Goal: Transaction & Acquisition: Purchase product/service

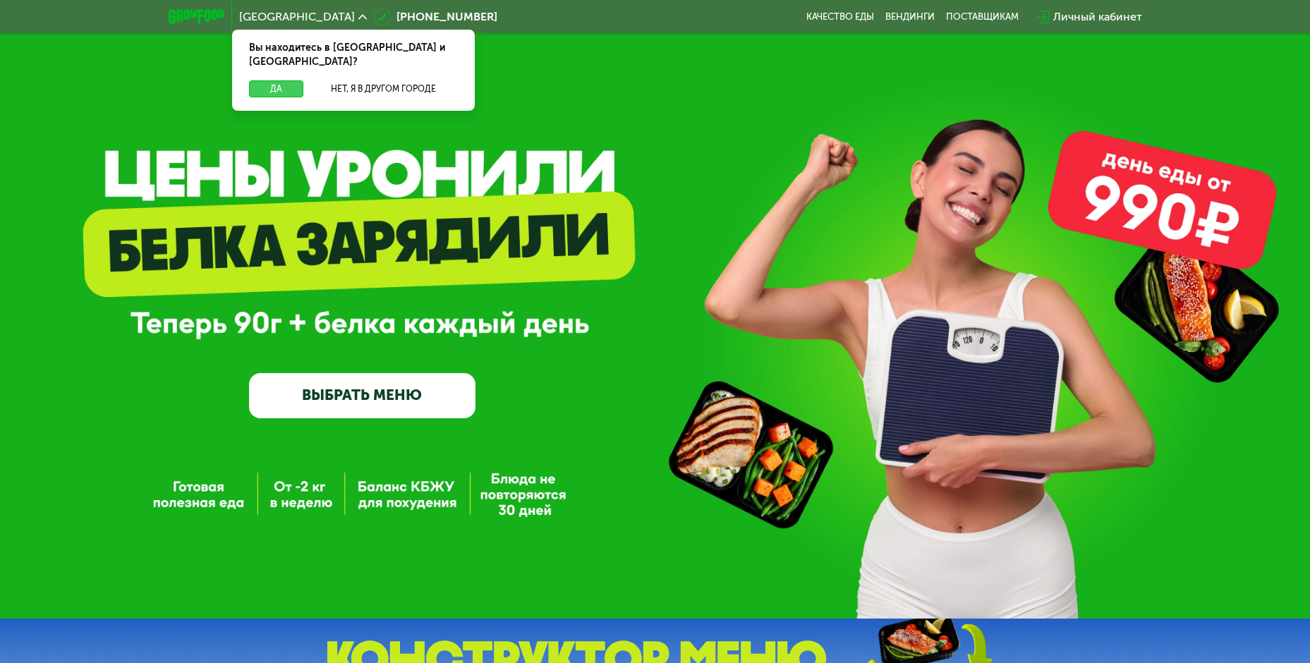
click at [272, 80] on button "Да" at bounding box center [276, 88] width 54 height 17
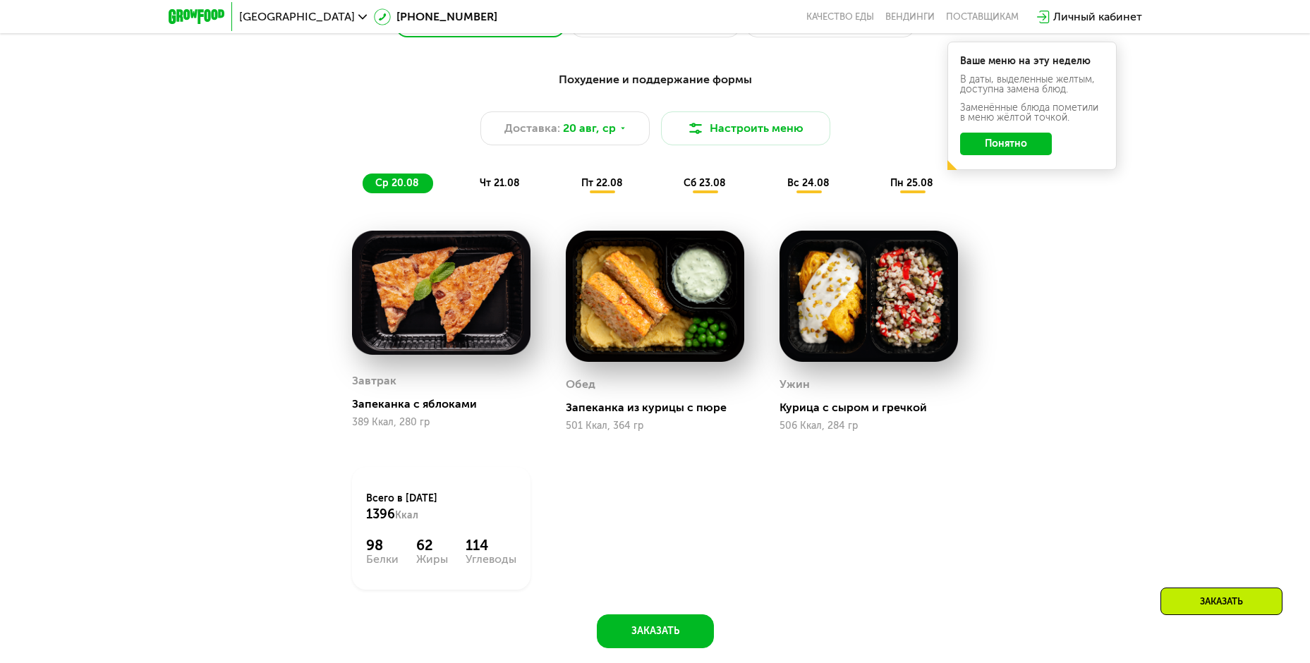
scroll to position [846, 0]
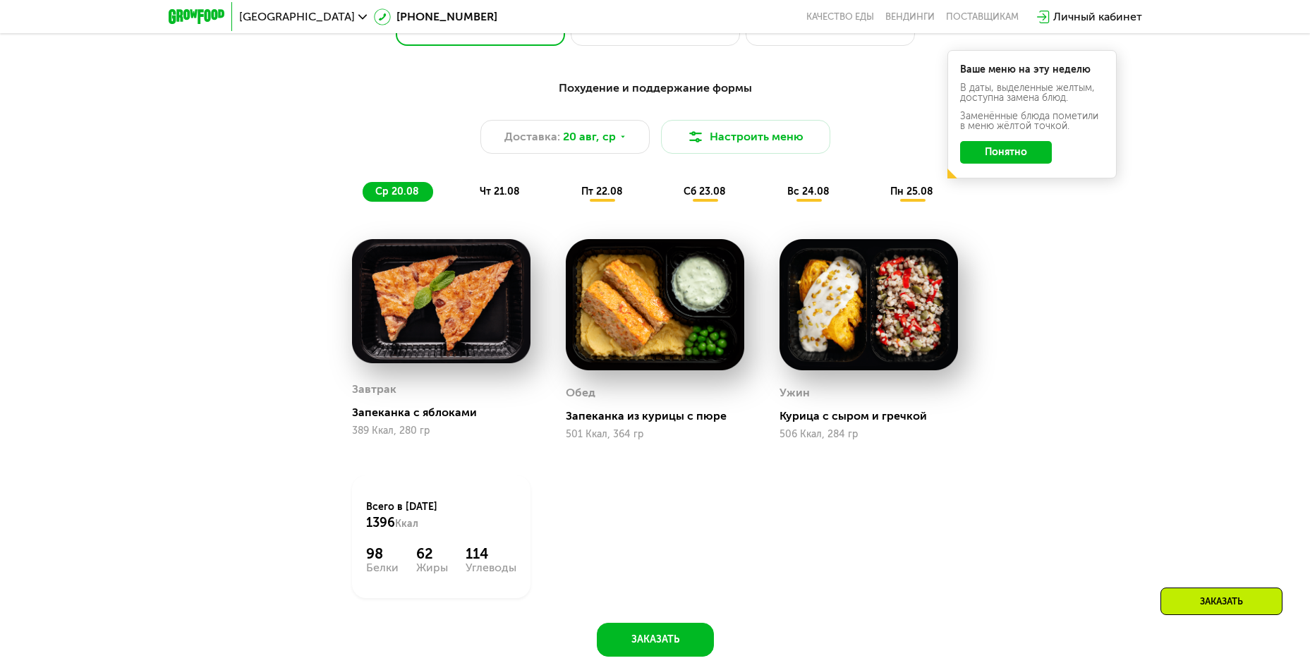
click at [501, 195] on span "чт 21.08" at bounding box center [500, 191] width 40 height 12
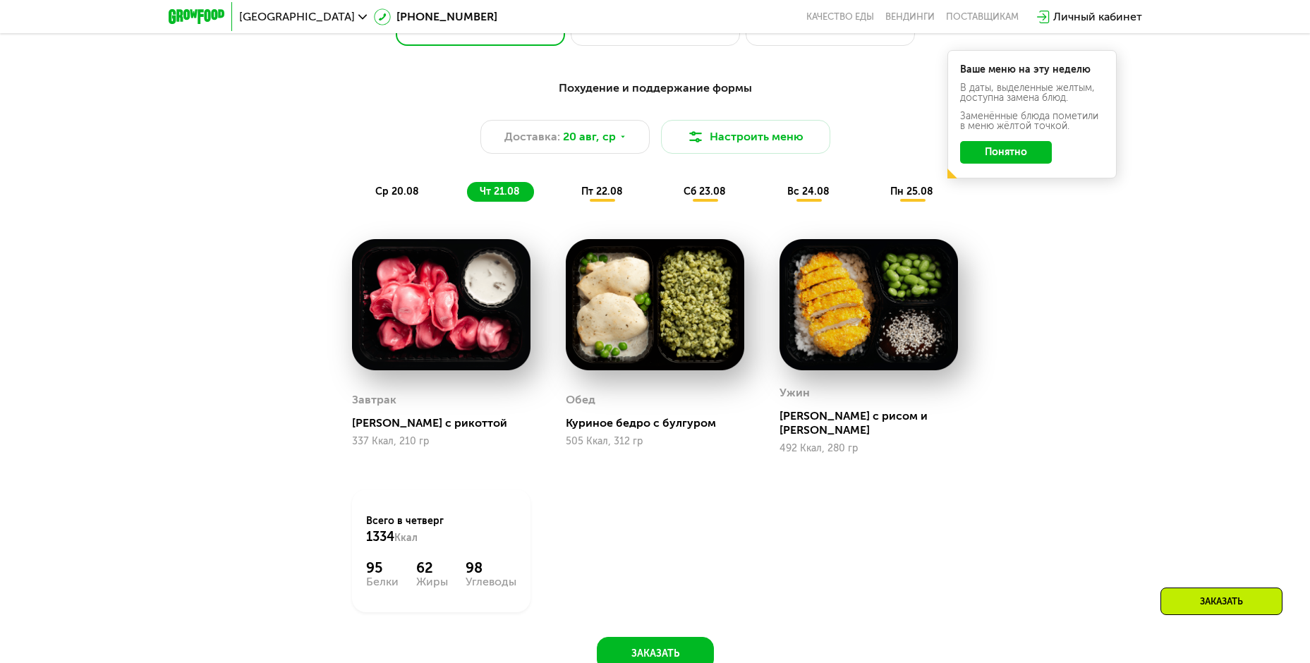
click at [671, 190] on div "пт 22.08" at bounding box center [705, 192] width 69 height 20
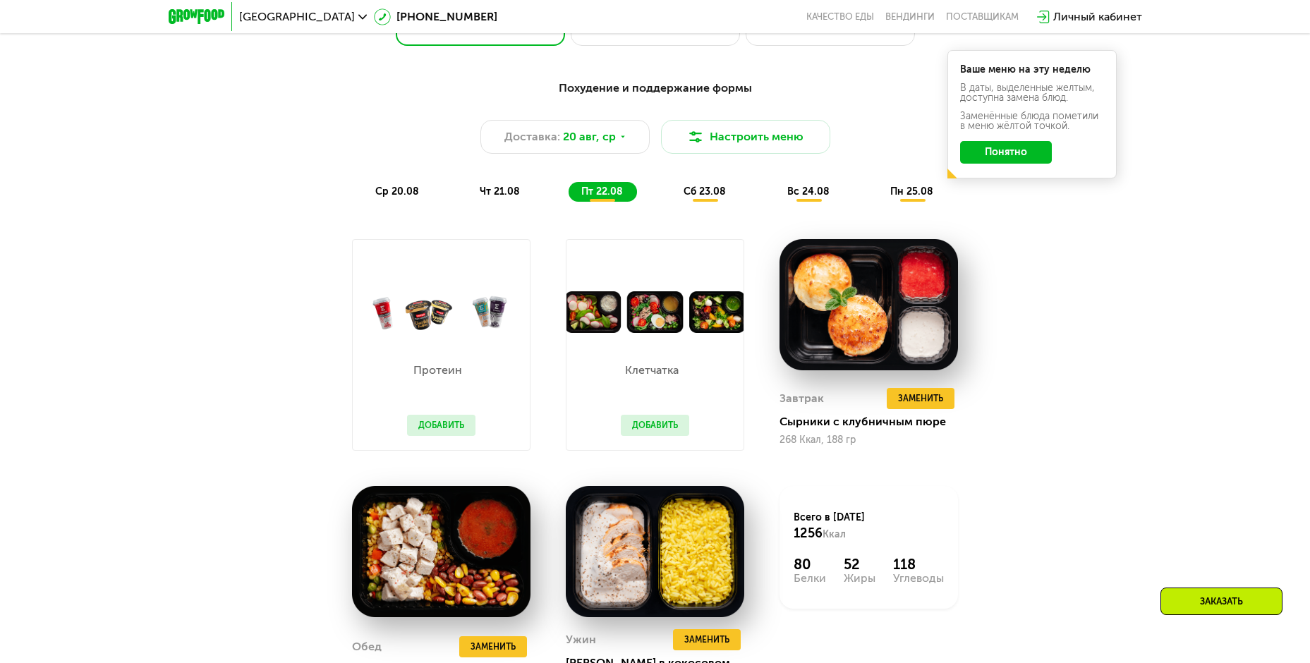
click at [774, 186] on div "сб 23.08" at bounding box center [808, 192] width 69 height 20
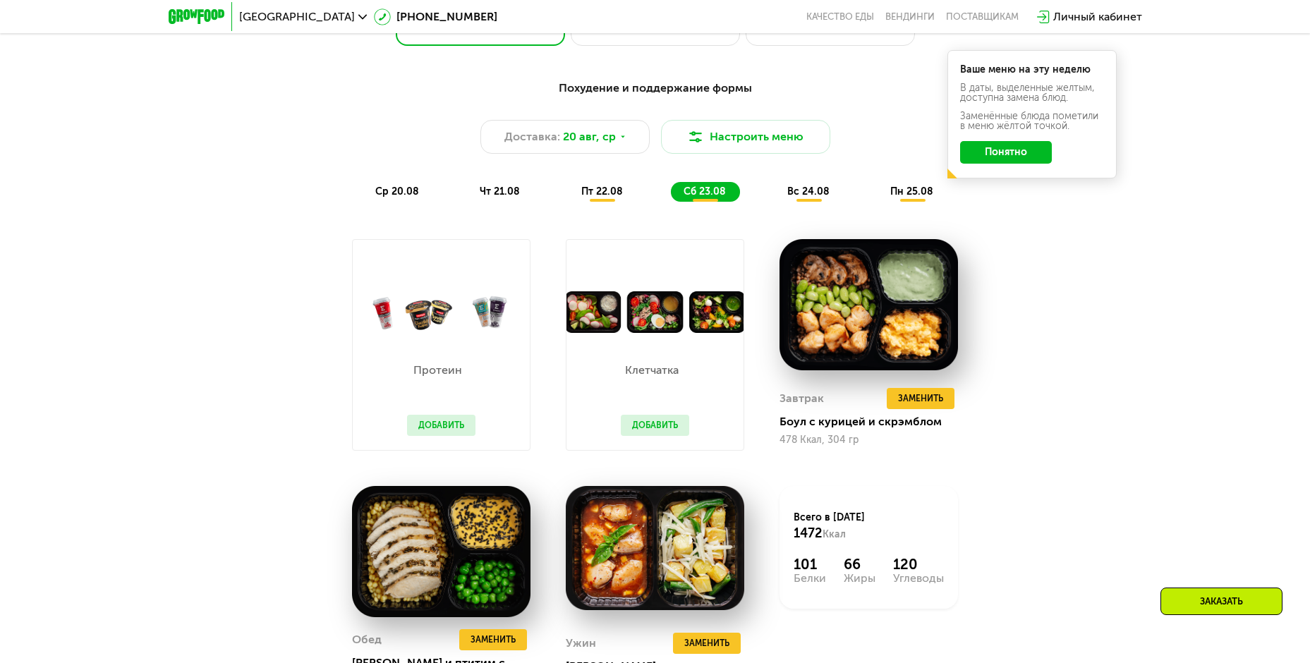
click at [852, 191] on div "ср 20.08 чт 21.08 пт 22.08 сб 23.08 вс 24.08 пн 25.08" at bounding box center [655, 192] width 585 height 20
click at [773, 193] on div "ср 20.08 чт 21.08 пт 22.08 сб 23.08 вс 24.08 пн 25.08" at bounding box center [655, 192] width 585 height 20
click at [802, 193] on span "вс 24.08" at bounding box center [808, 191] width 42 height 12
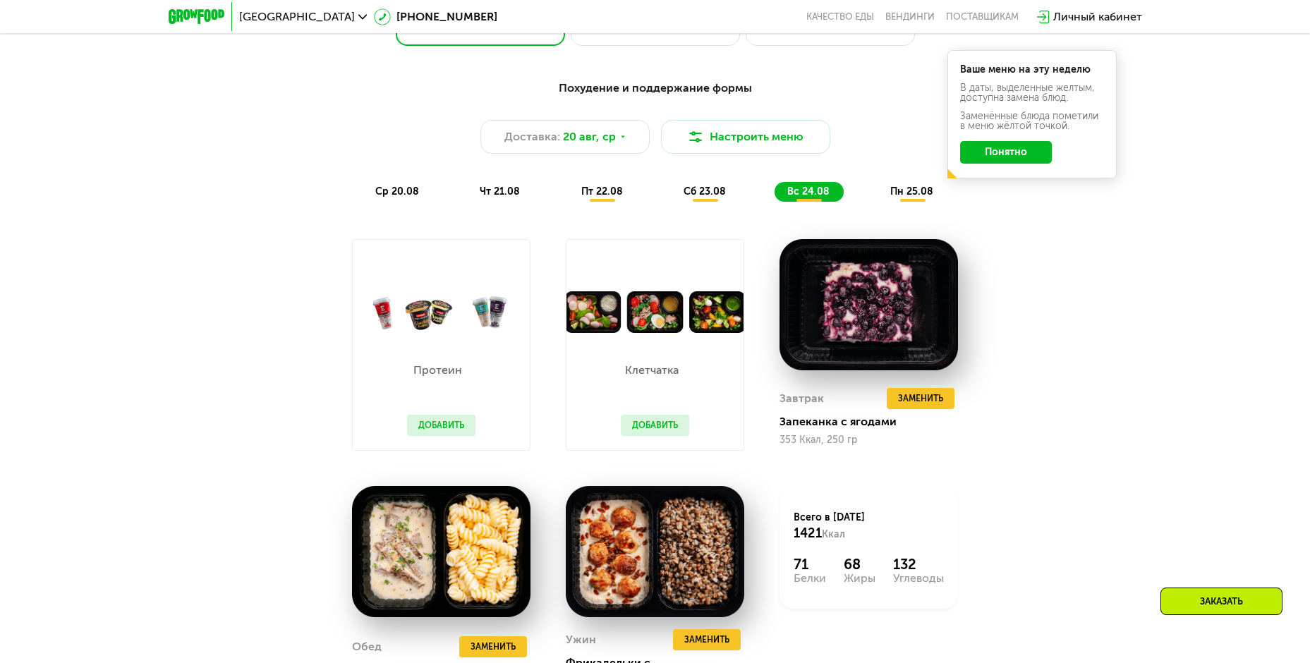
click at [874, 194] on div "ср 20.08 чт 21.08 пт 22.08 сб 23.08 вс 24.08 пн 25.08" at bounding box center [655, 192] width 585 height 20
click at [918, 197] on span "пн 25.08" at bounding box center [911, 191] width 43 height 12
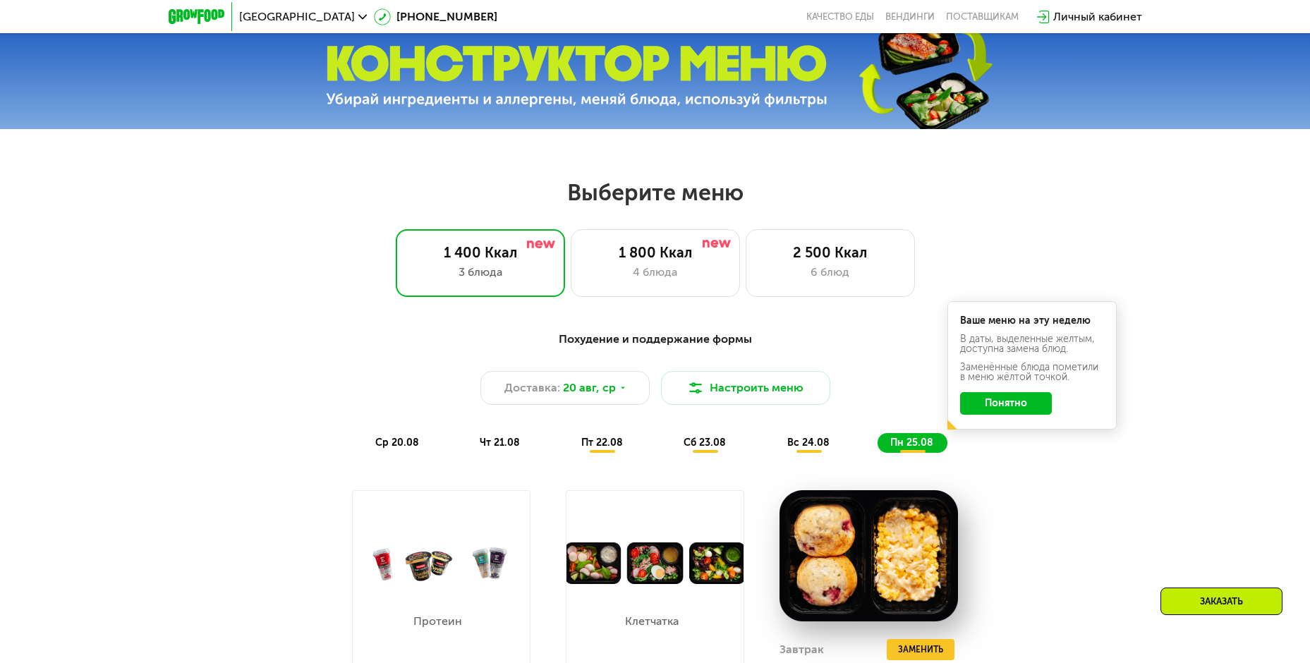
scroll to position [423, 0]
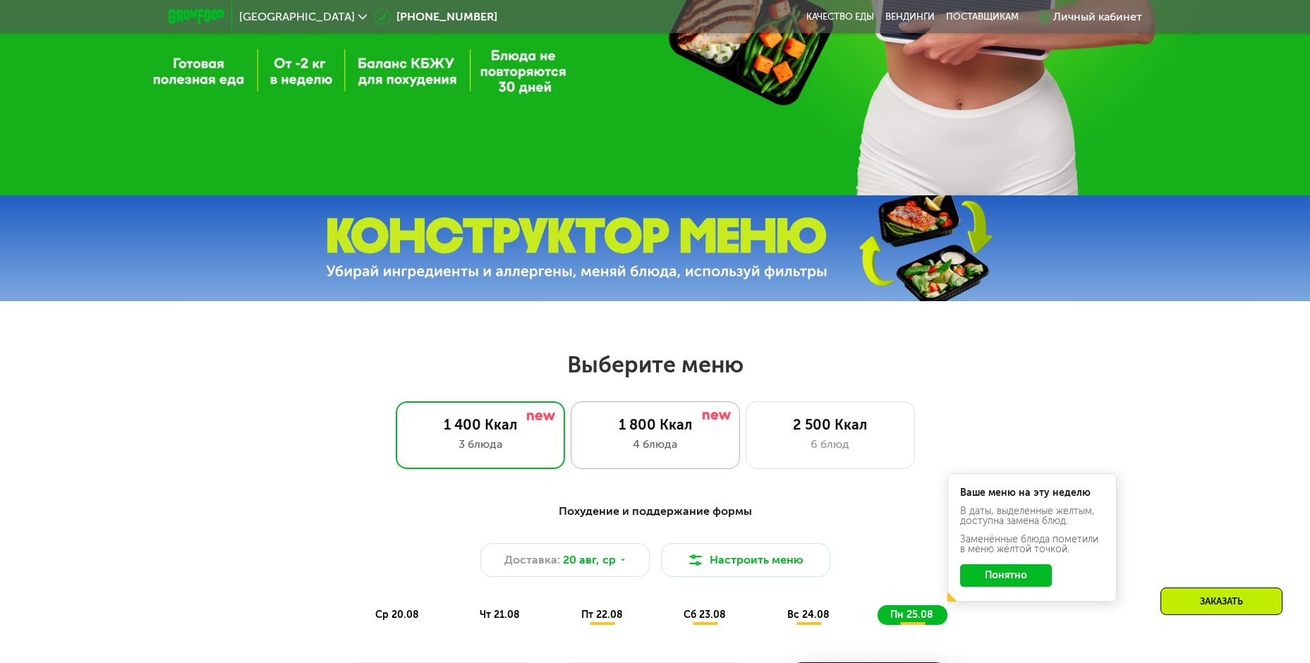
click at [696, 432] on div "1 800 Ккал" at bounding box center [655, 424] width 140 height 17
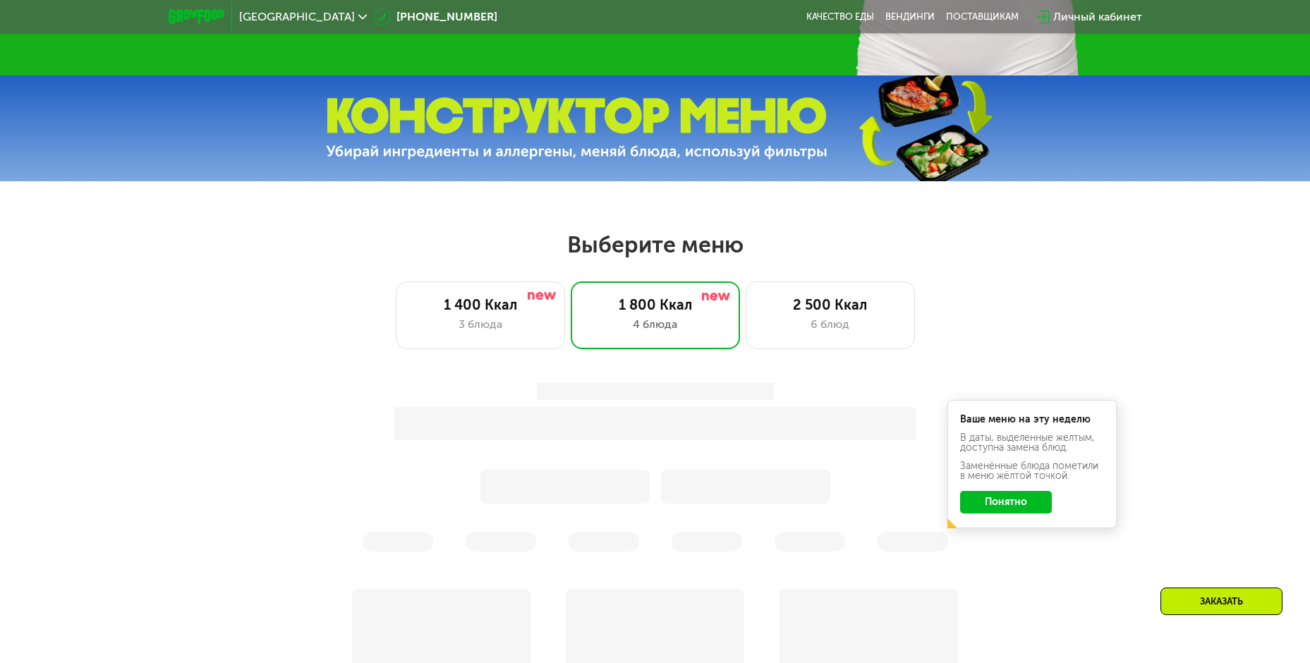
scroll to position [705, 0]
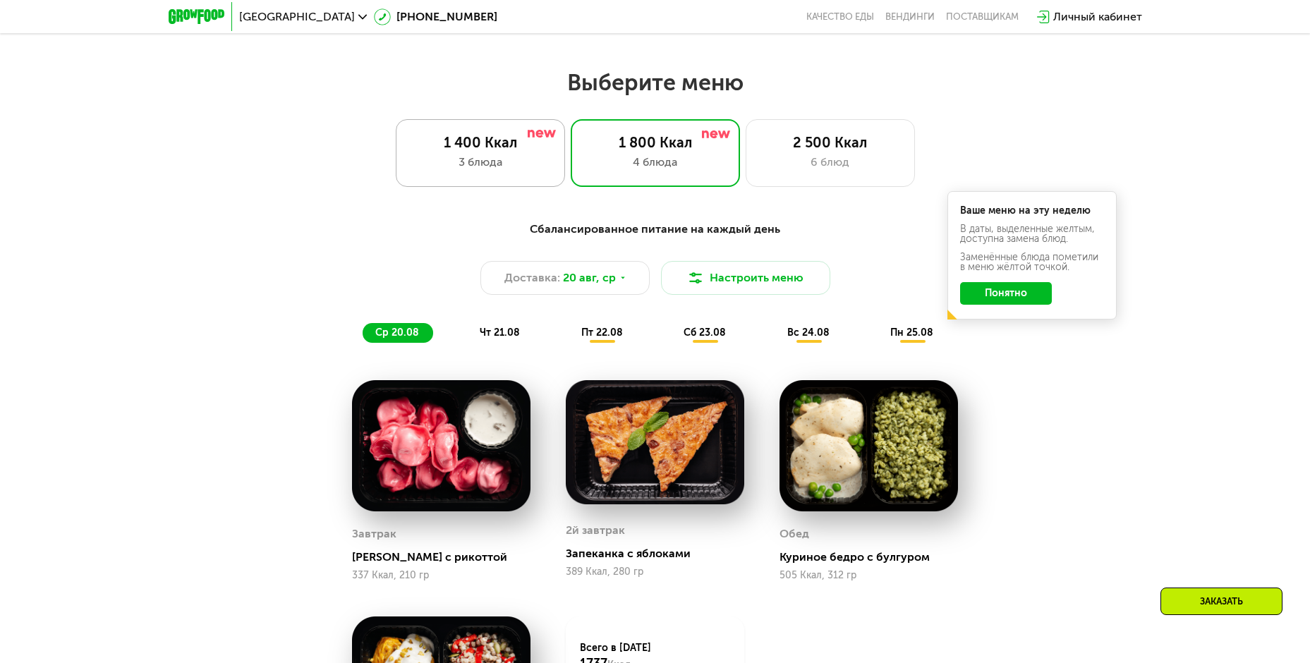
click at [469, 147] on div "1 400 Ккал" at bounding box center [480, 142] width 140 height 17
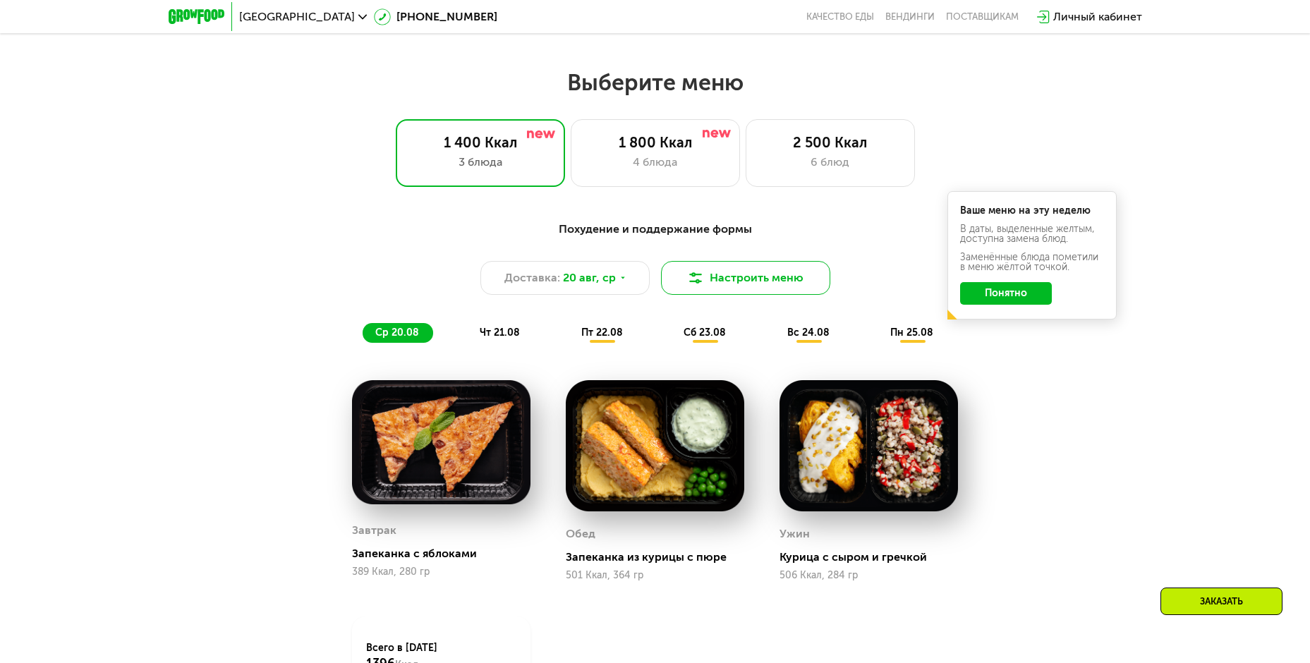
click at [705, 283] on button "Настроить меню" at bounding box center [745, 278] width 169 height 34
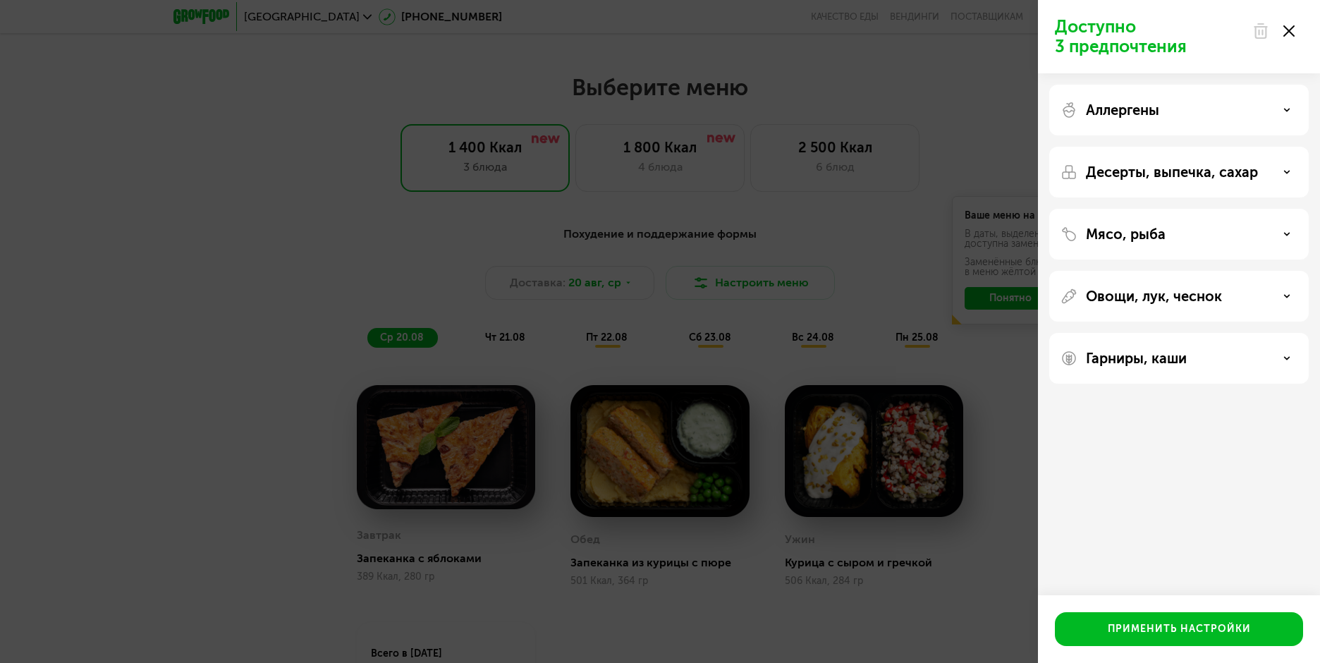
click at [1181, 233] on div "Мясо, рыба" at bounding box center [1179, 234] width 237 height 17
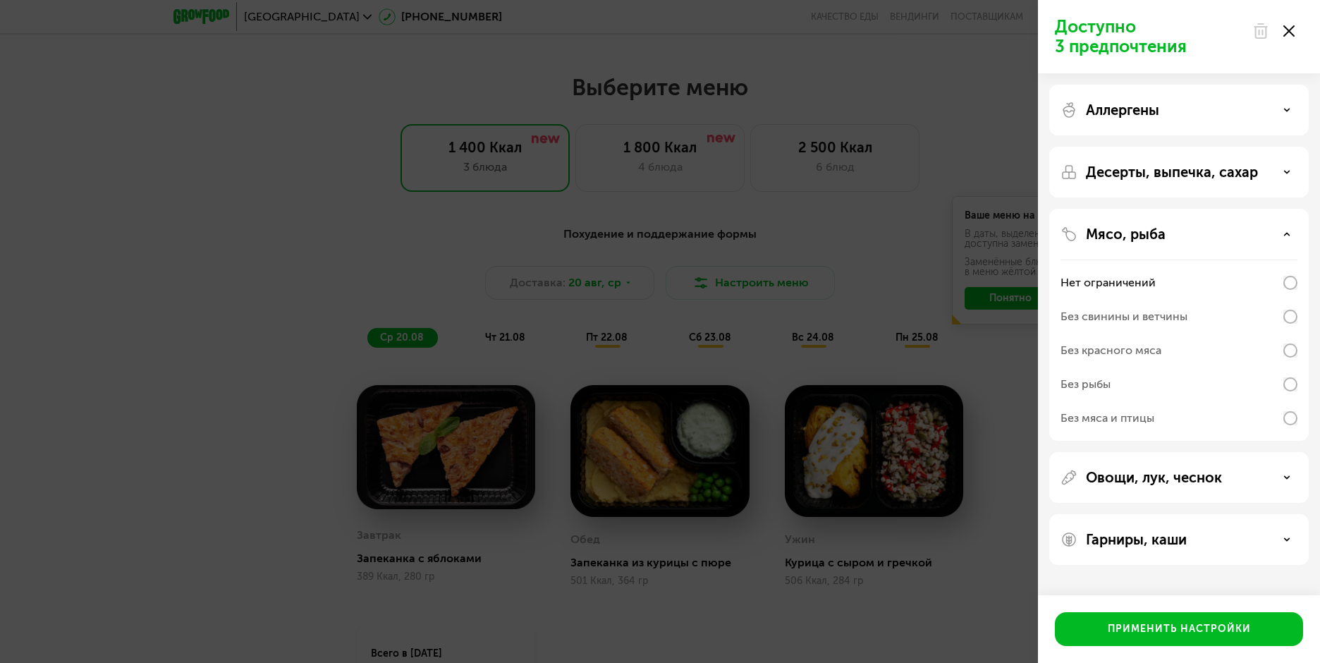
click at [1097, 384] on div "Без рыбы" at bounding box center [1086, 384] width 50 height 17
click at [1166, 314] on div "Без свинины и ветчины" at bounding box center [1124, 316] width 127 height 17
click at [1120, 401] on div "Без рыбы" at bounding box center [1179, 418] width 237 height 34
click at [1185, 172] on p "Десерты, выпечка, сахар" at bounding box center [1172, 172] width 172 height 17
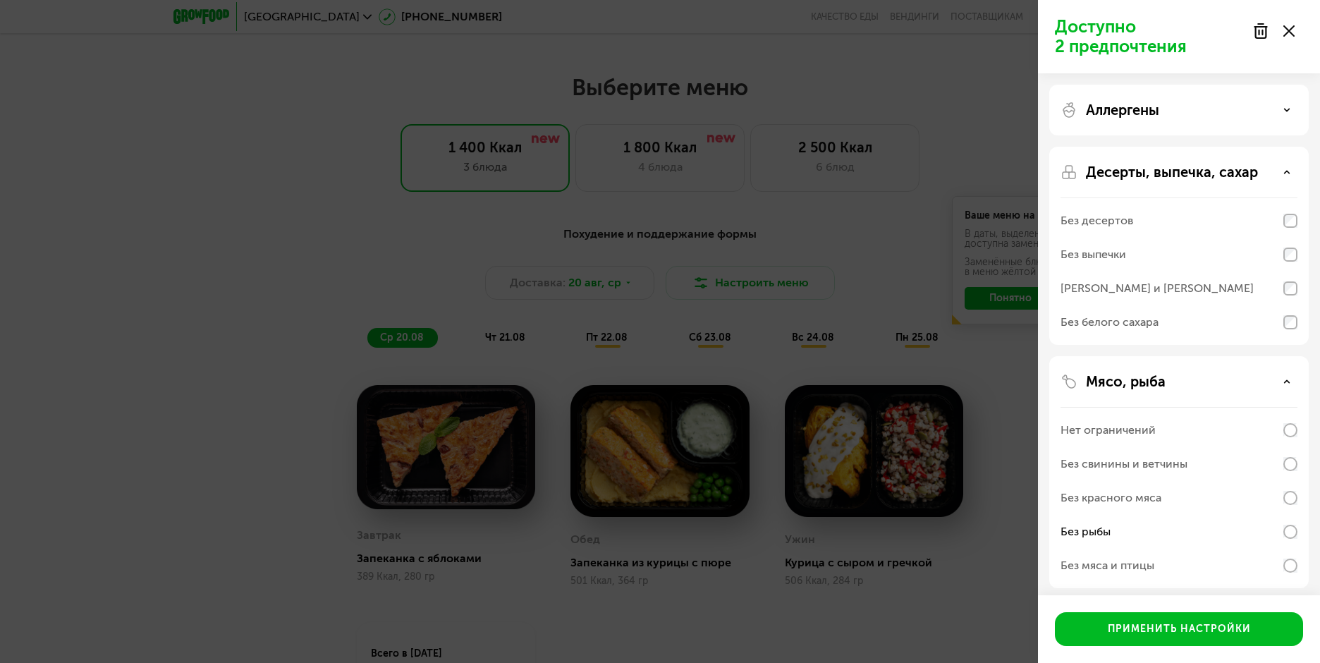
click at [1143, 322] on div "Без белого сахара" at bounding box center [1110, 322] width 98 height 17
click at [1162, 631] on div "Применить настройки" at bounding box center [1179, 629] width 143 height 14
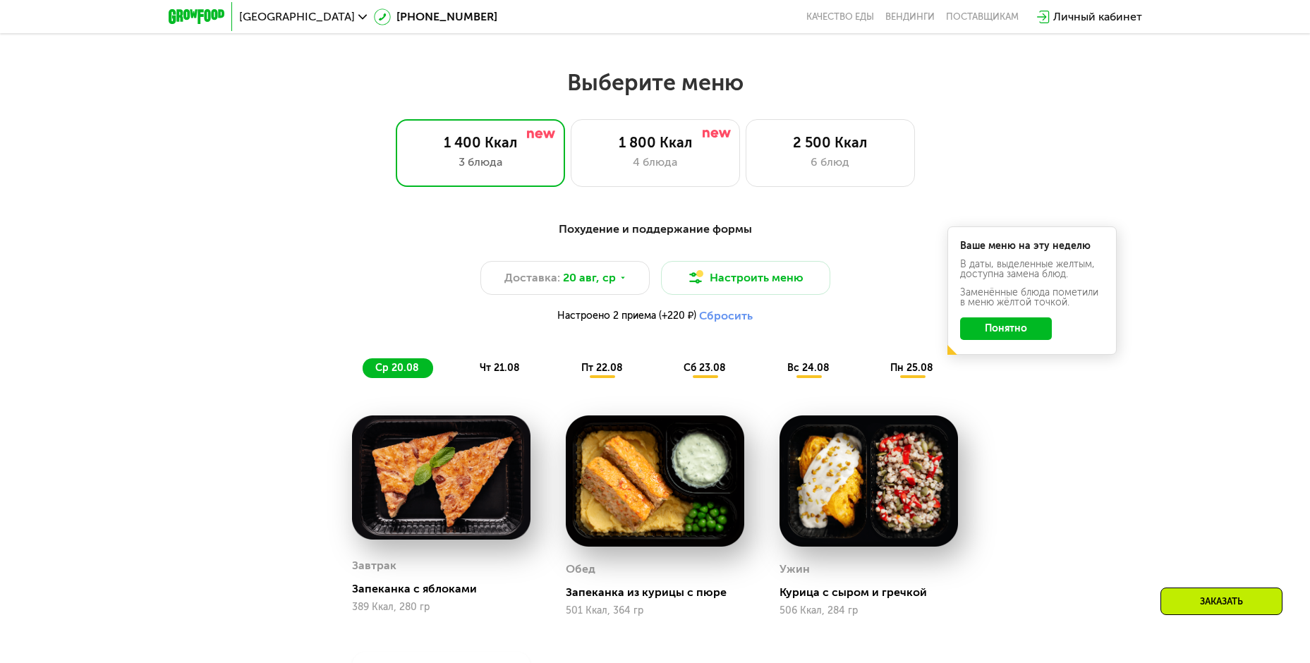
click at [1025, 331] on button "Понятно" at bounding box center [1006, 328] width 92 height 23
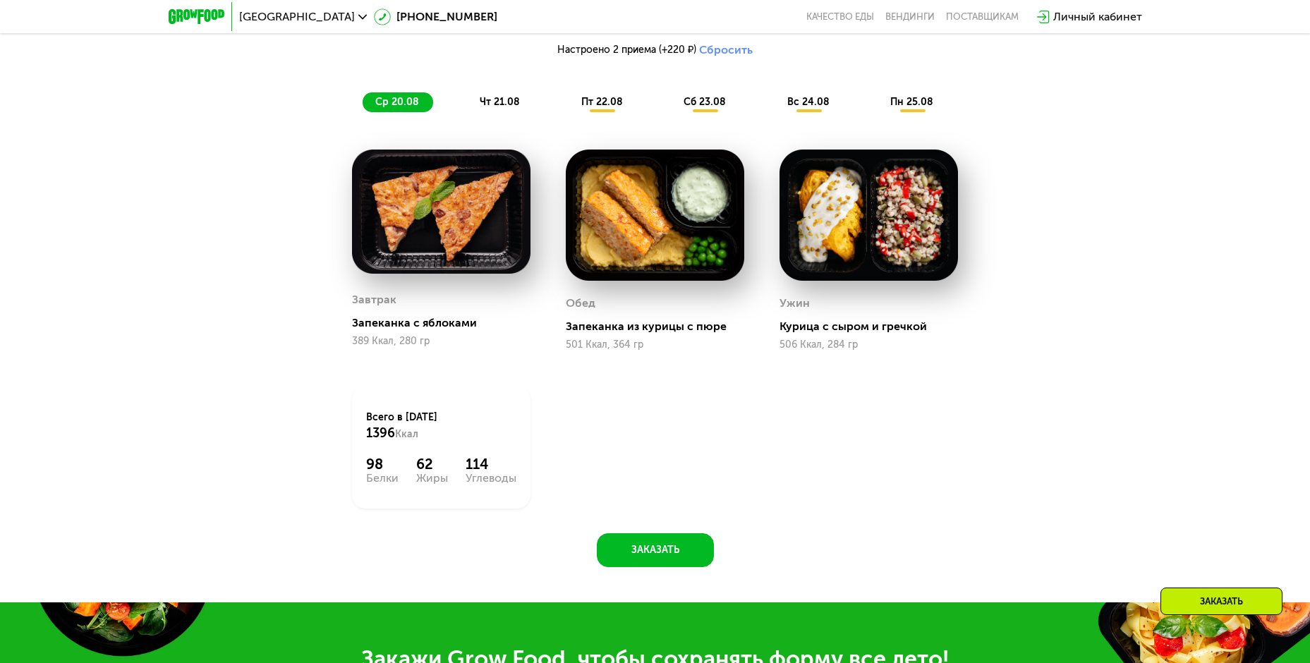
scroll to position [987, 0]
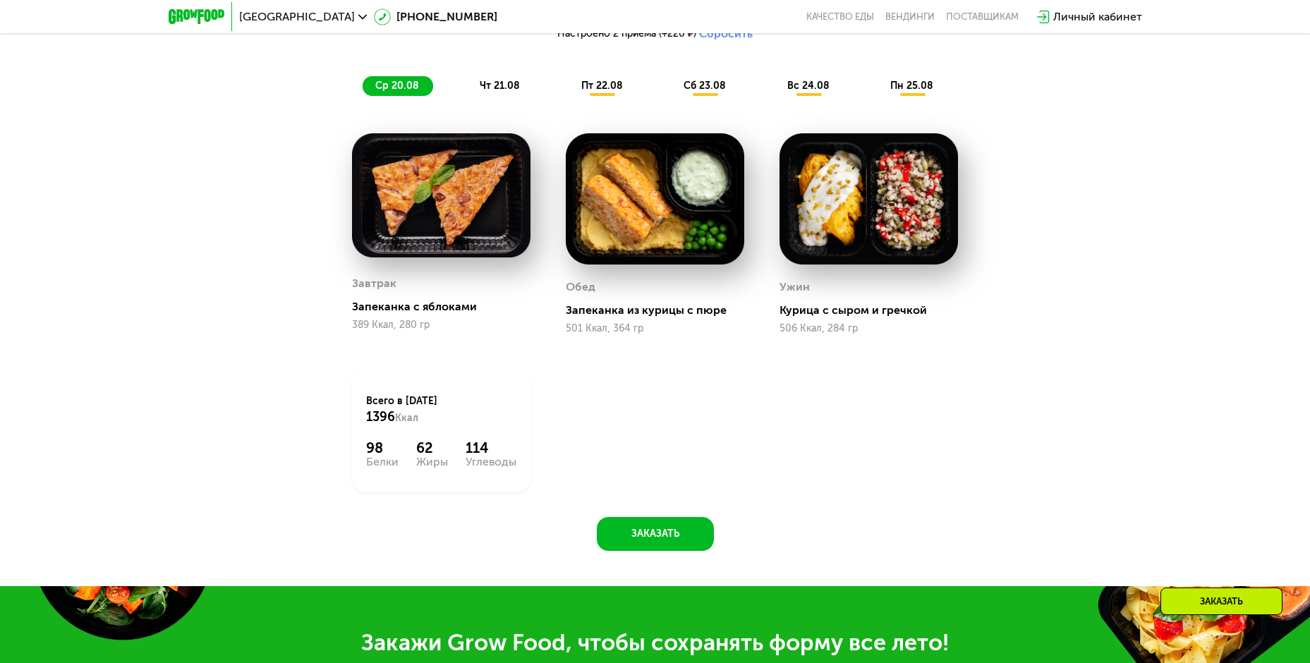
click at [500, 87] on span "чт 21.08" at bounding box center [500, 86] width 40 height 12
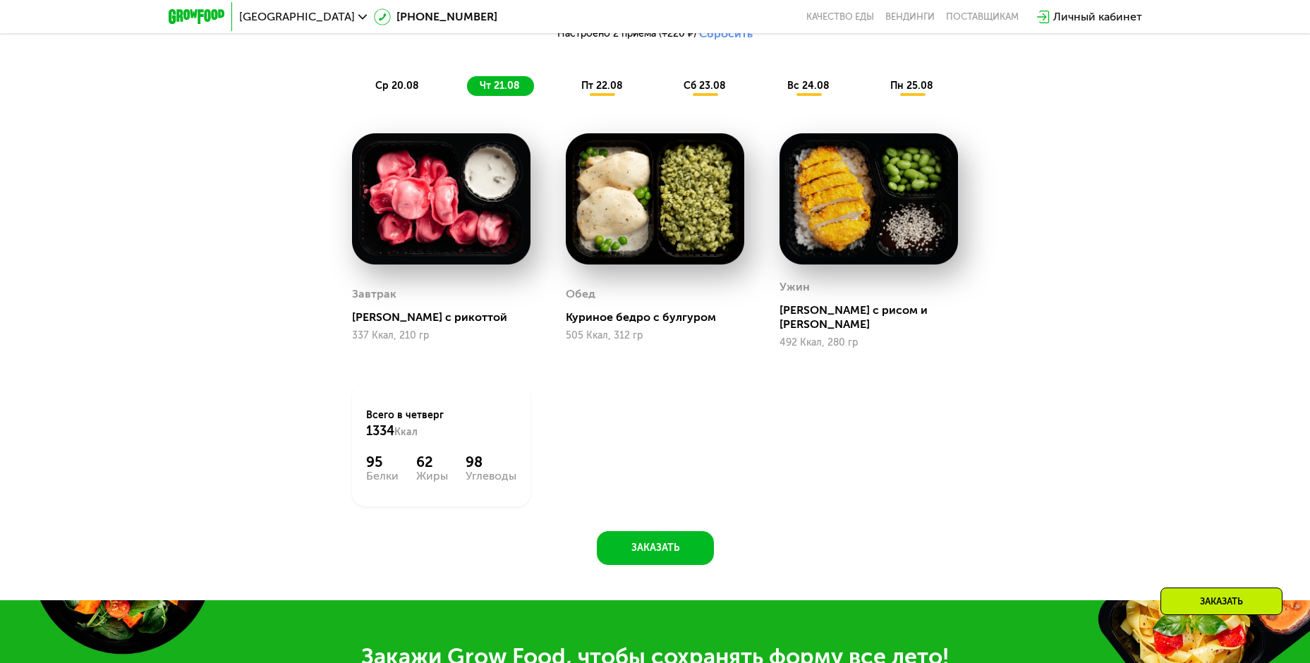
click at [601, 84] on span "пт 22.08" at bounding box center [602, 86] width 42 height 12
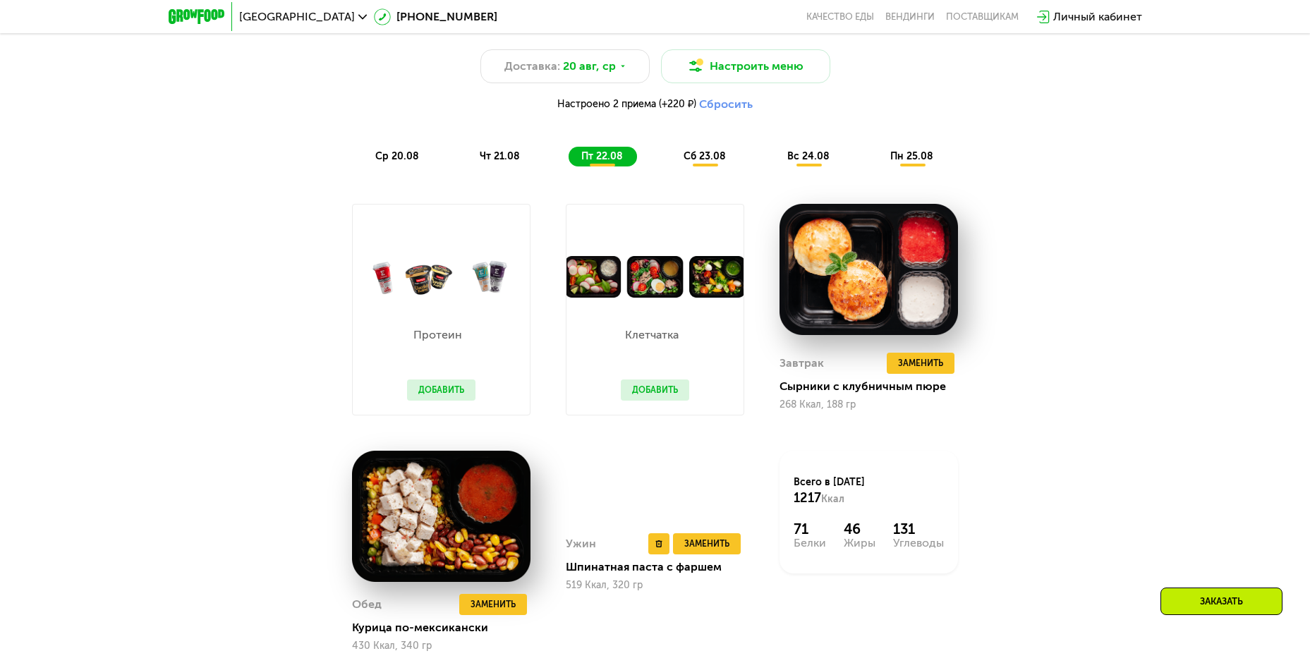
scroll to position [776, 0]
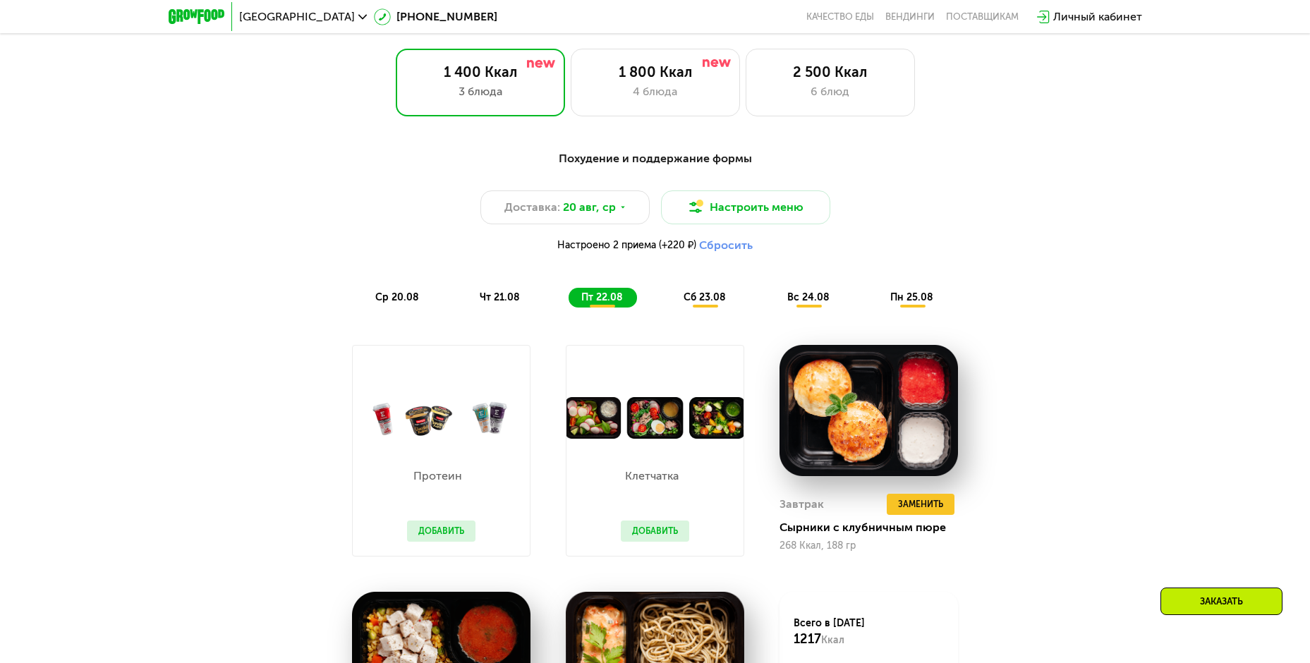
click at [774, 294] on div "сб 23.08" at bounding box center [808, 298] width 69 height 20
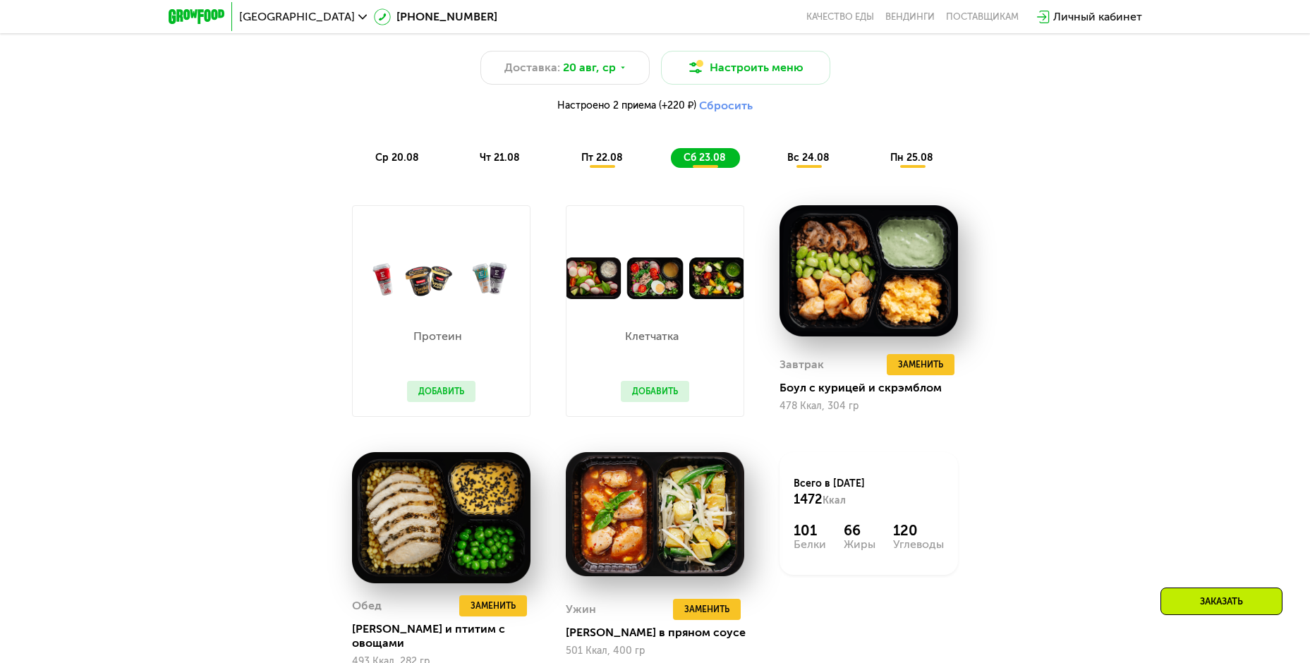
scroll to position [917, 0]
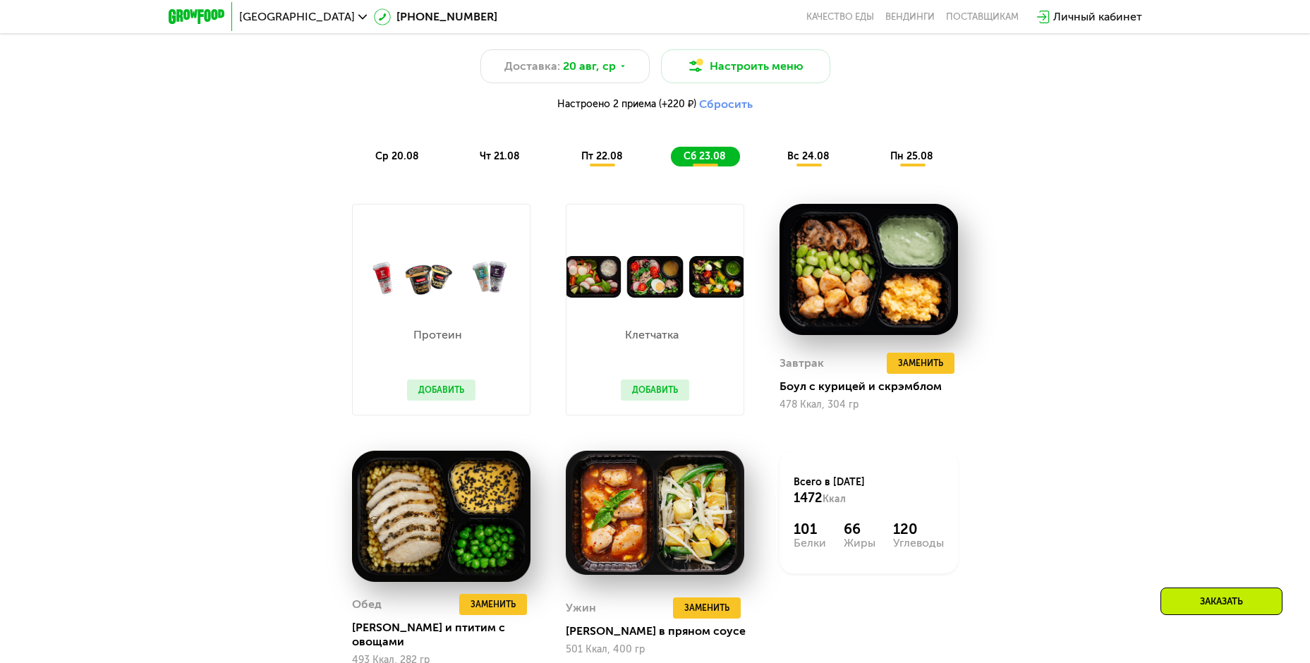
click at [798, 159] on span "вс 24.08" at bounding box center [808, 156] width 42 height 12
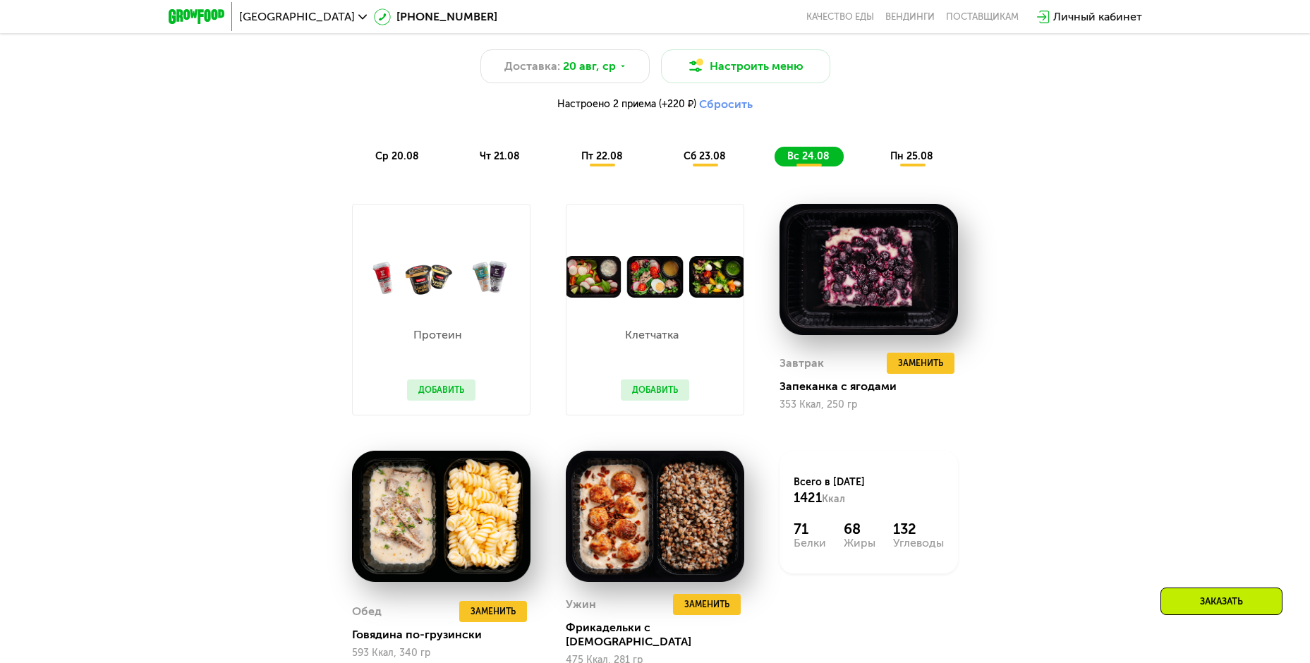
click at [911, 157] on span "пн 25.08" at bounding box center [911, 156] width 43 height 12
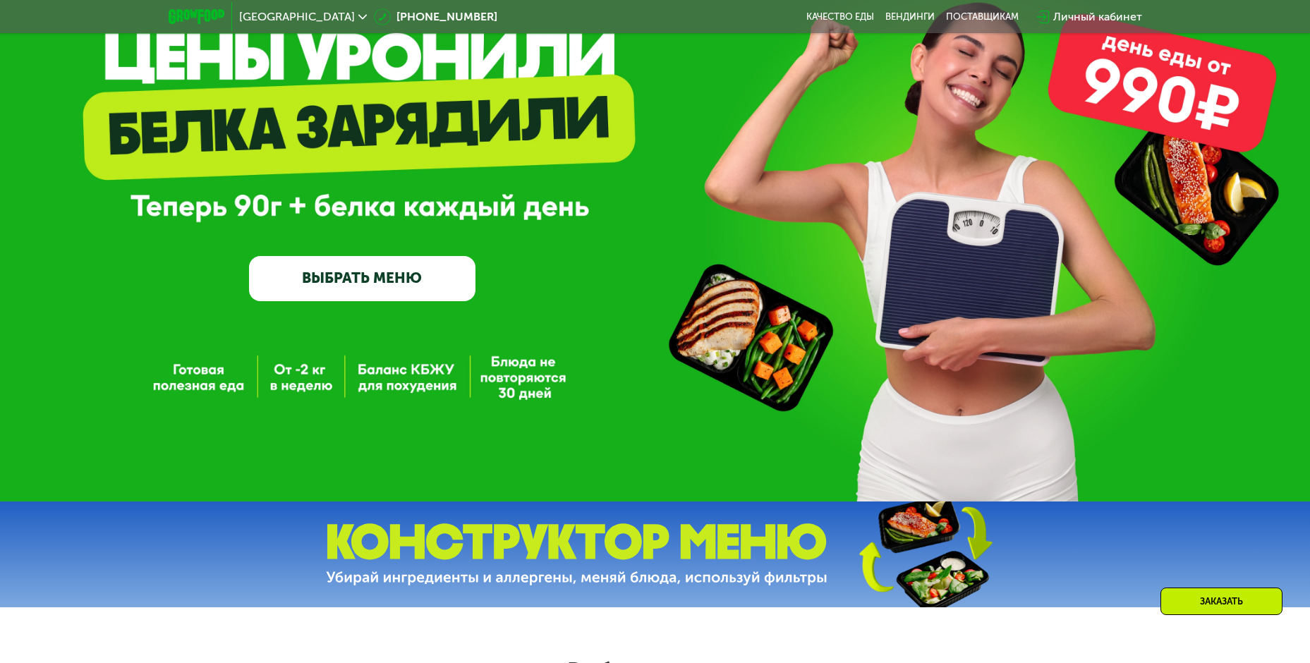
scroll to position [0, 0]
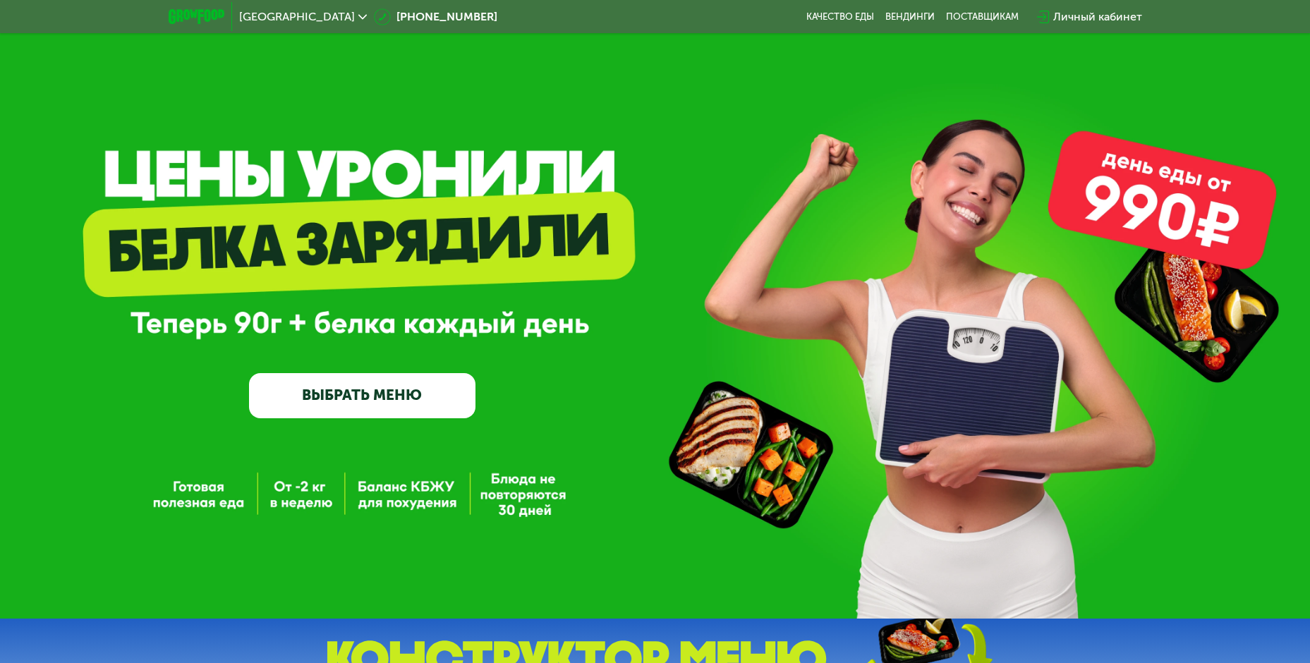
click at [382, 404] on link "ВЫБРАТЬ МЕНЮ" at bounding box center [362, 395] width 226 height 45
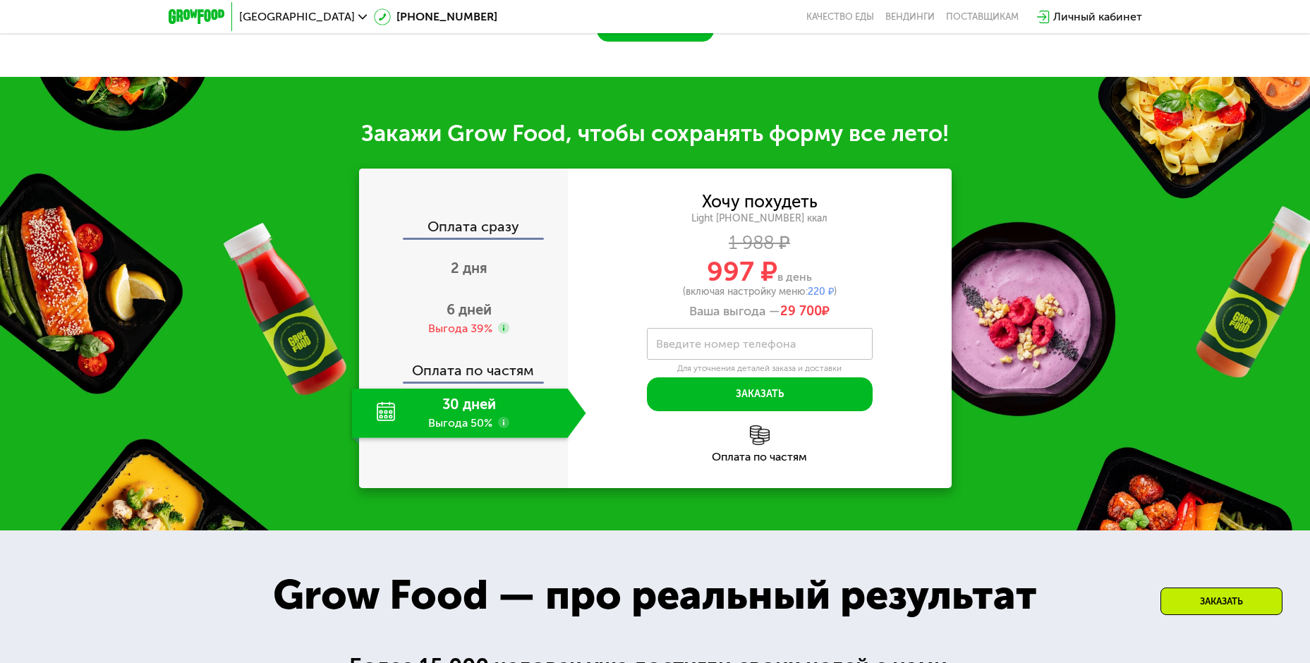
scroll to position [1592, 0]
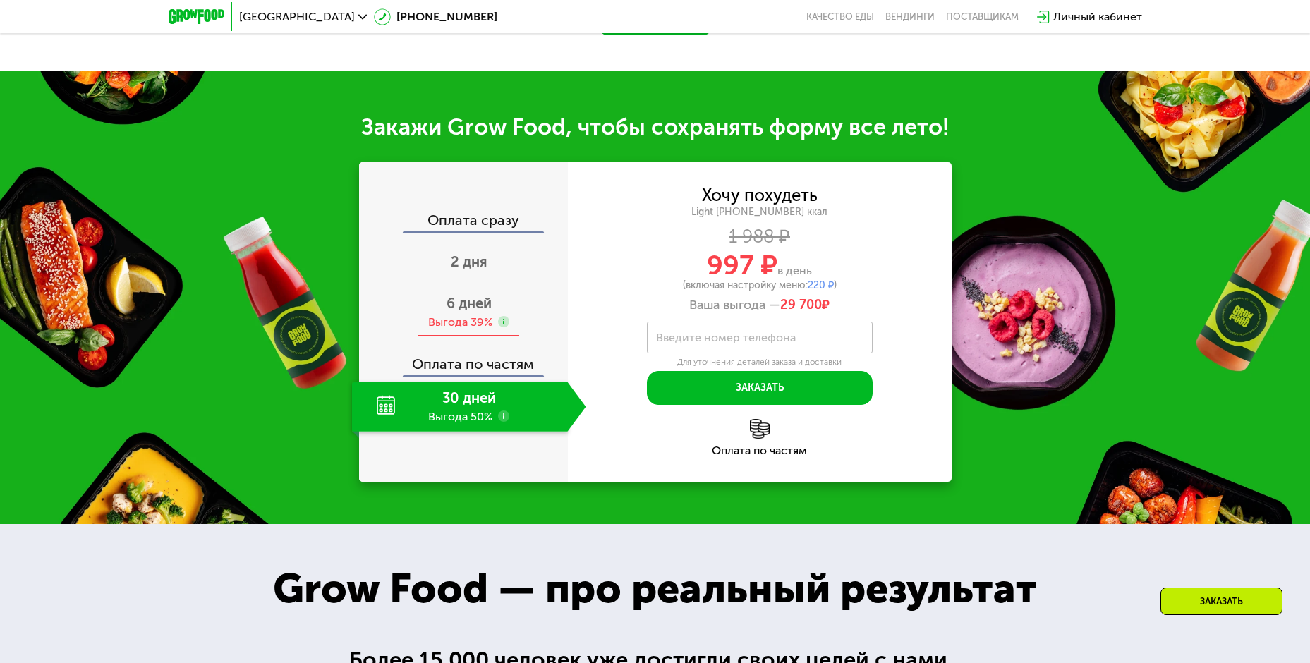
click at [475, 310] on span "6 дней" at bounding box center [468, 303] width 45 height 17
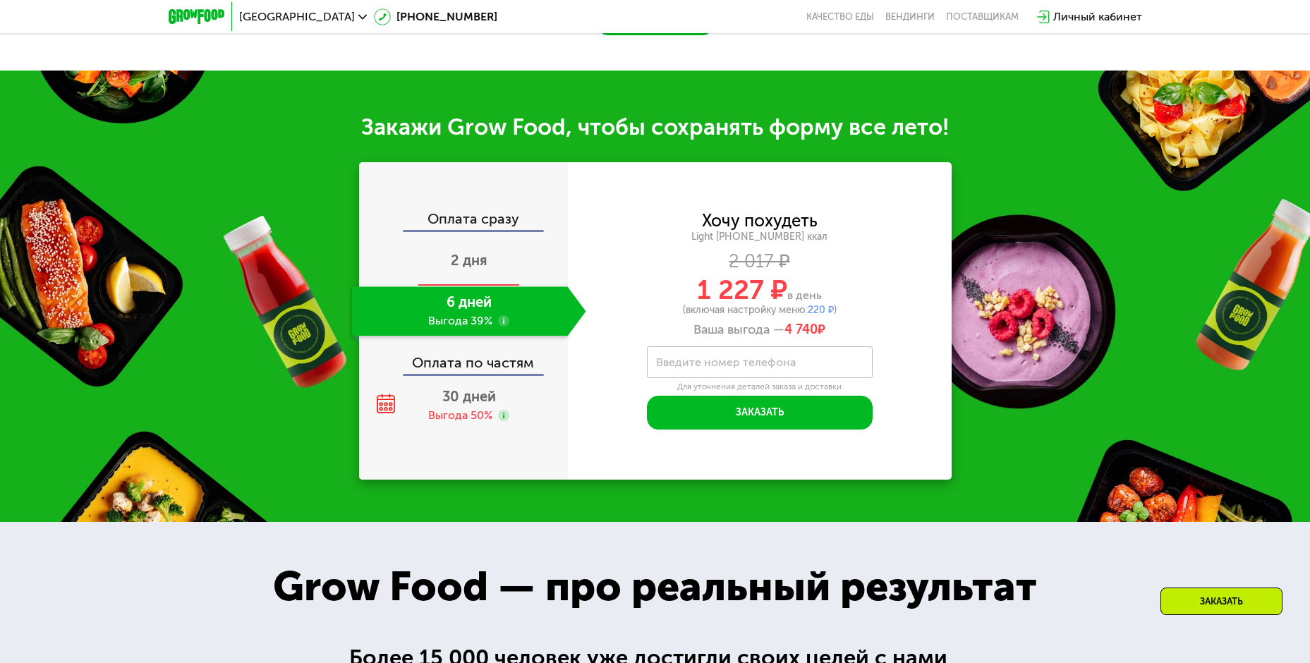
click at [499, 264] on div "2 дня" at bounding box center [469, 261] width 234 height 49
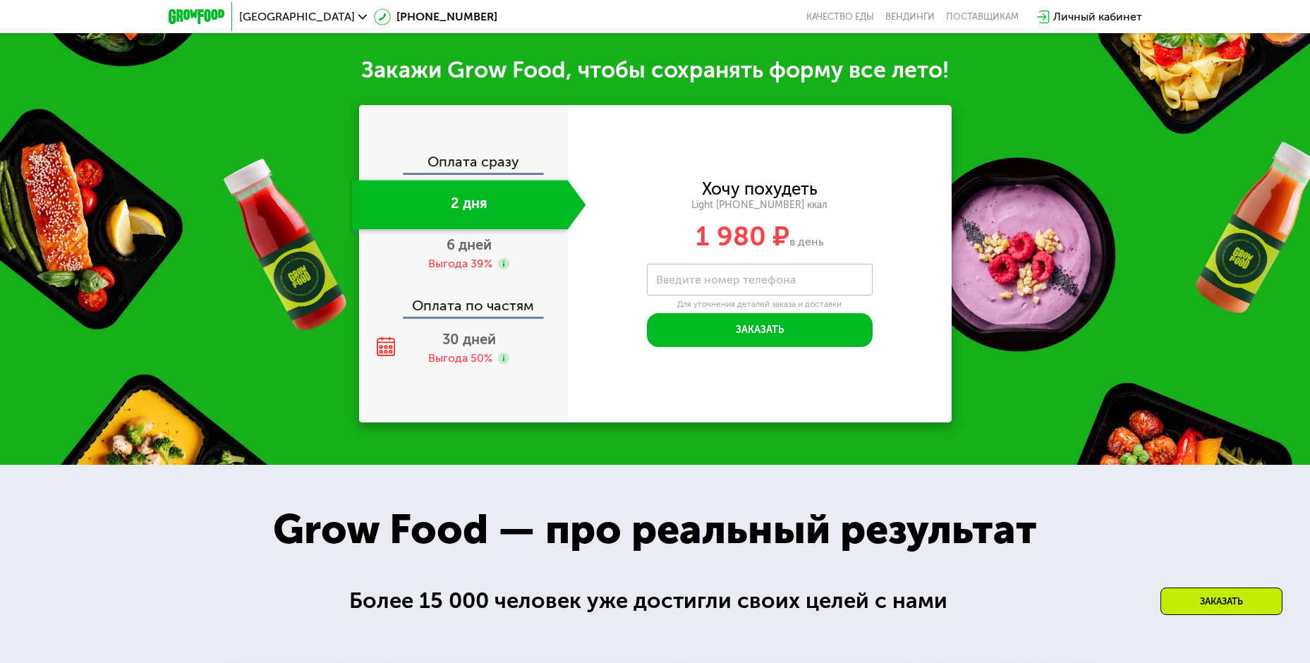
scroll to position [1468, 0]
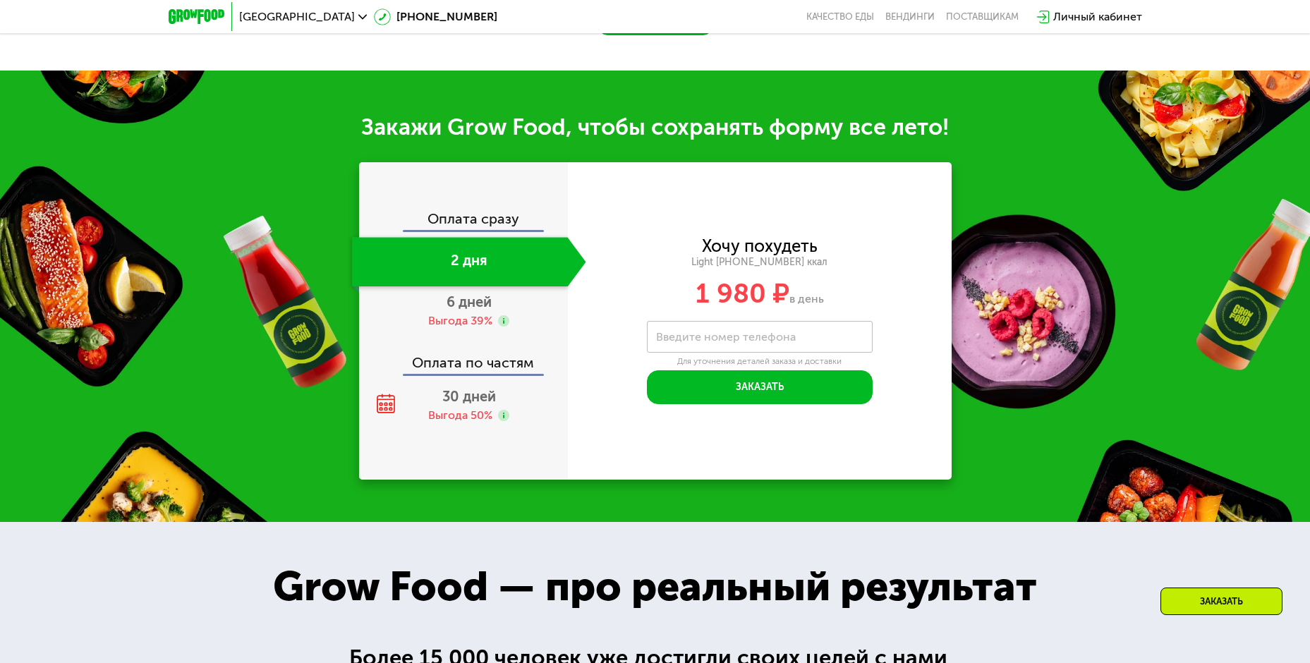
click at [492, 366] on div "Оплата по частям" at bounding box center [463, 357] width 207 height 32
click at [485, 374] on div "Оплата по частям" at bounding box center [463, 357] width 207 height 32
click at [482, 401] on span "30 дней" at bounding box center [469, 396] width 54 height 17
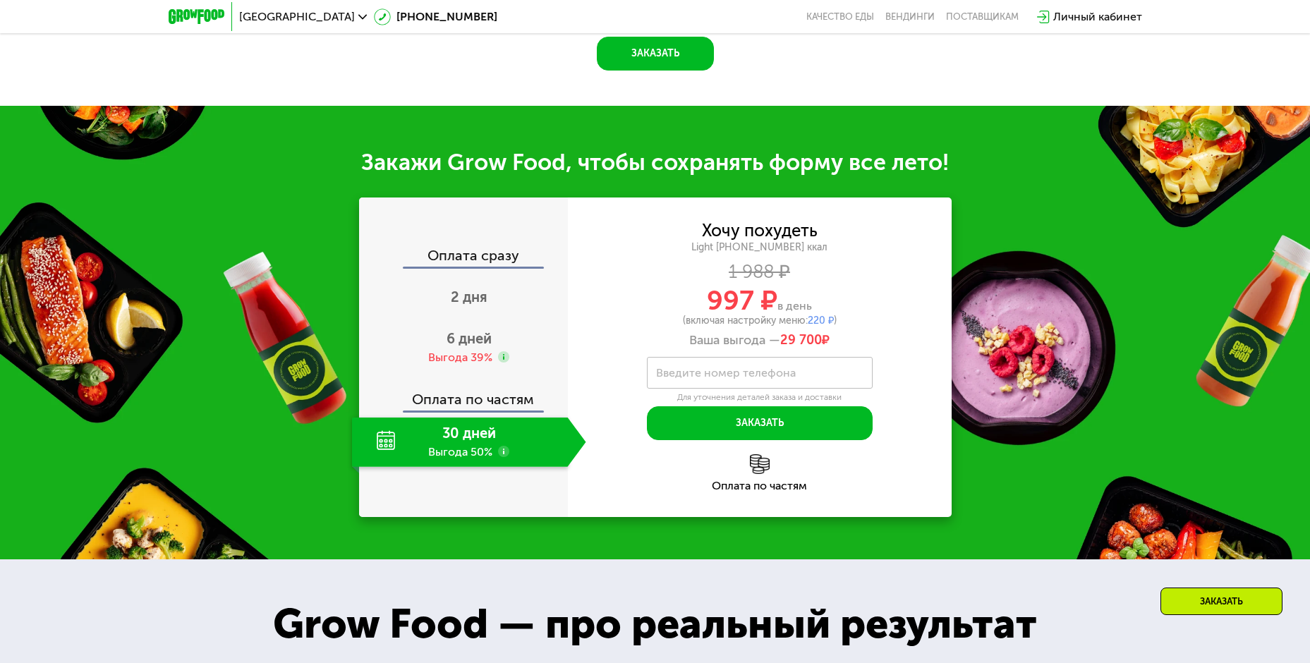
scroll to position [1503, 0]
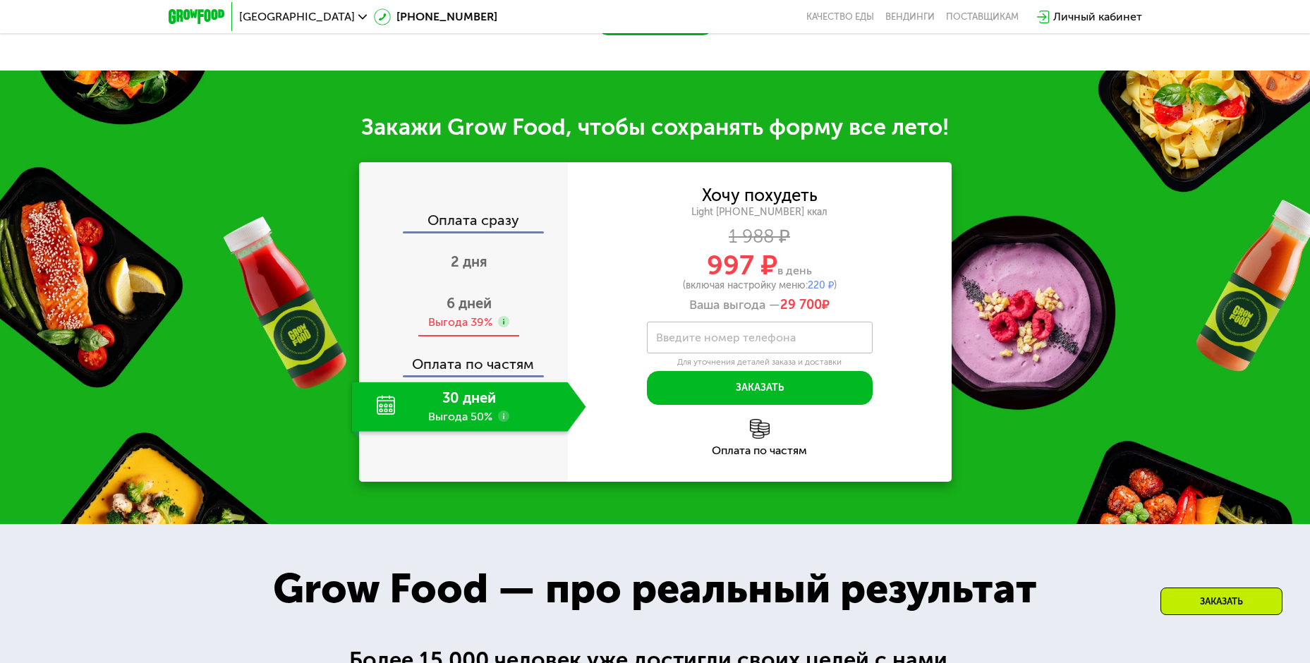
click at [458, 324] on div "Выгода 39%" at bounding box center [460, 323] width 64 height 16
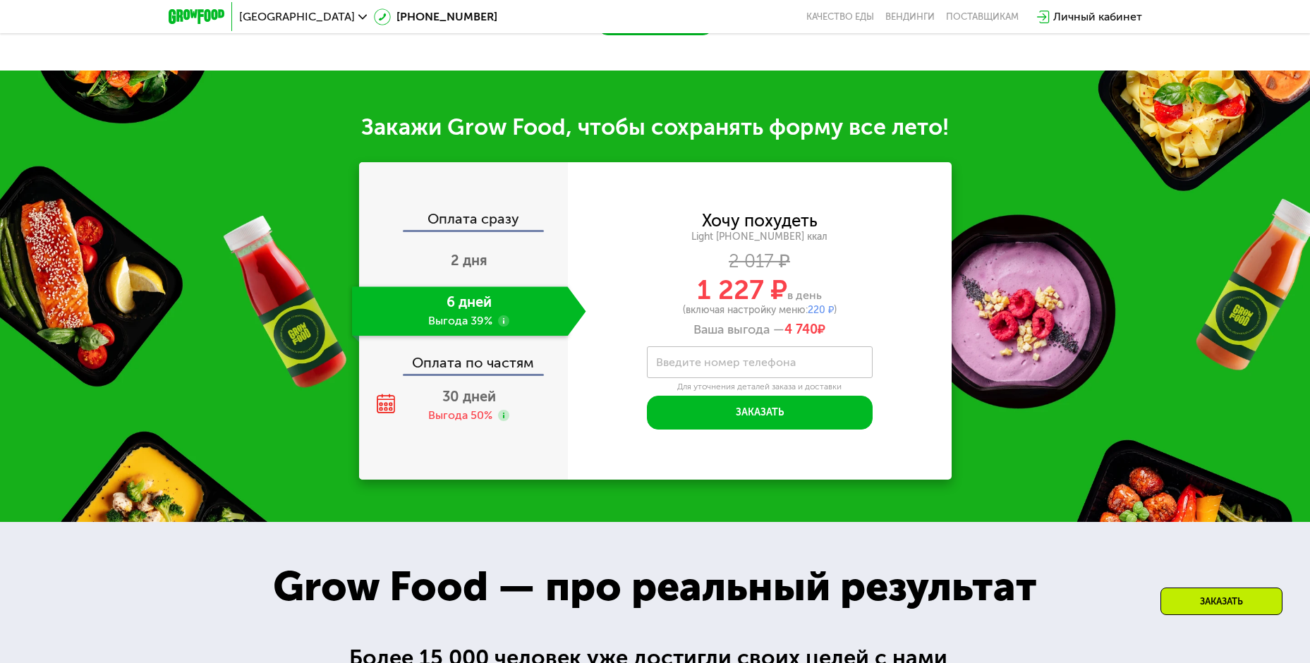
click at [909, 437] on div "Хочу похудеть Light [PHONE_NUMBER] ккал 2 017 ₽ 1 227 ₽ в день (включая настрой…" at bounding box center [760, 320] width 384 height 317
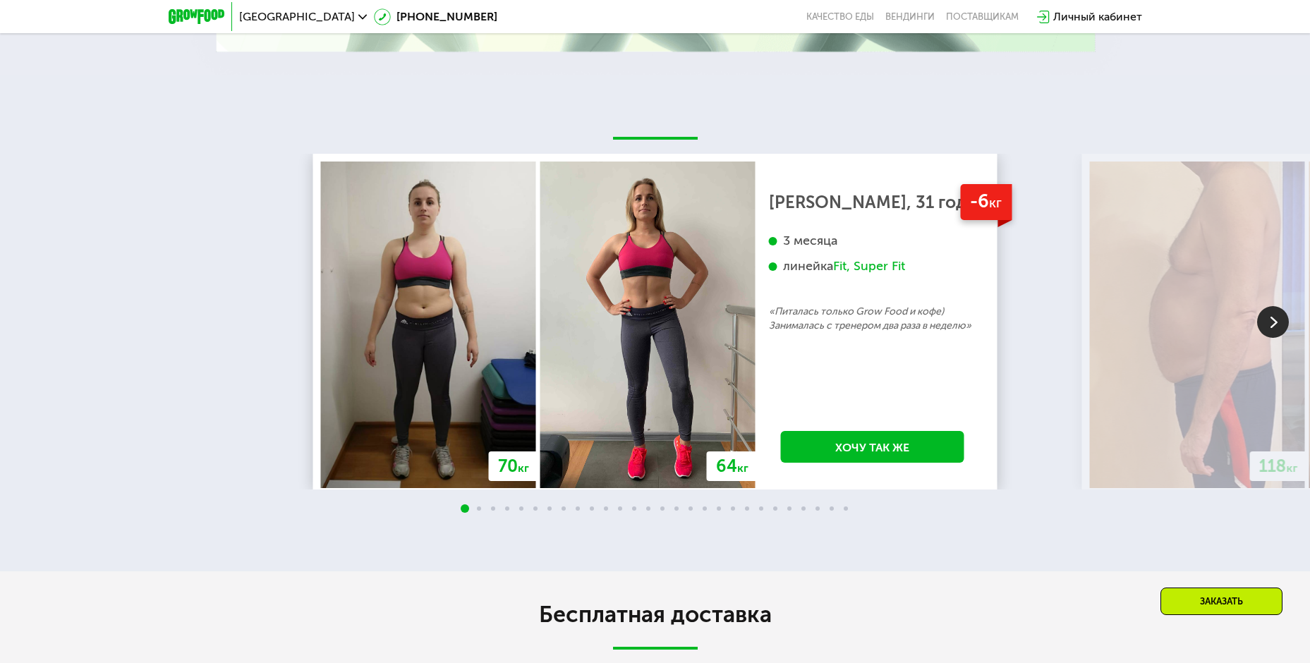
scroll to position [2631, 0]
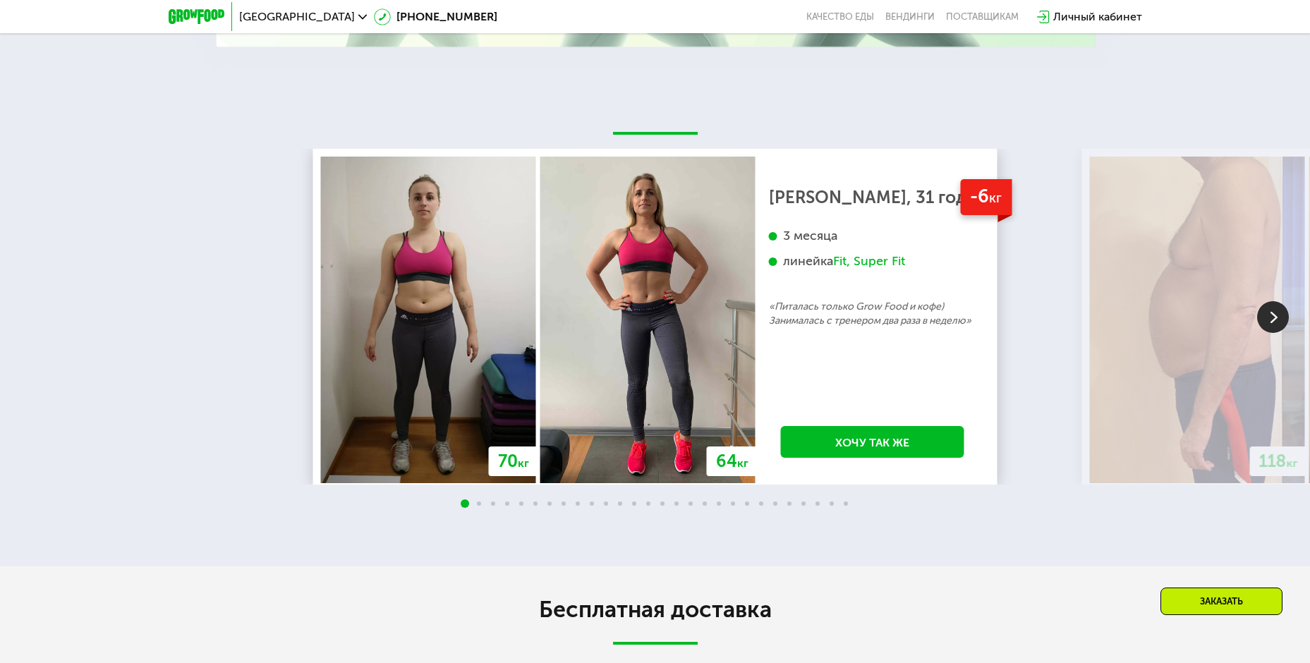
click at [1276, 312] on img at bounding box center [1273, 317] width 32 height 32
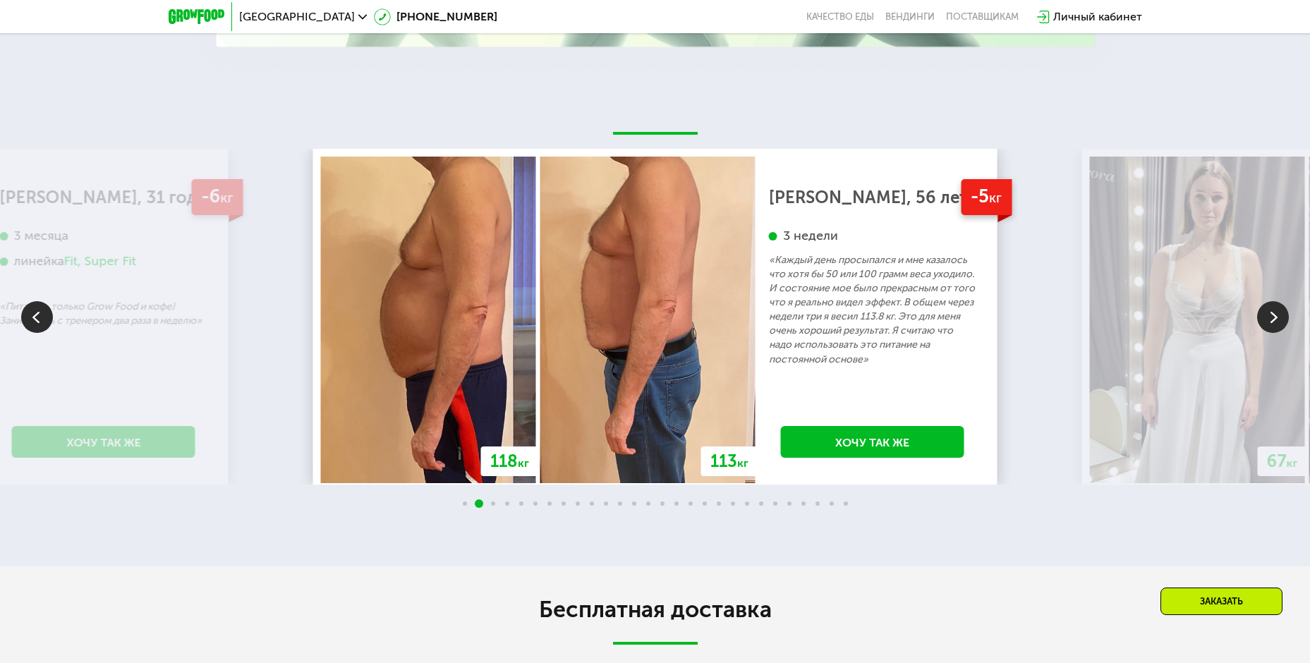
click at [1276, 319] on img at bounding box center [1273, 317] width 32 height 32
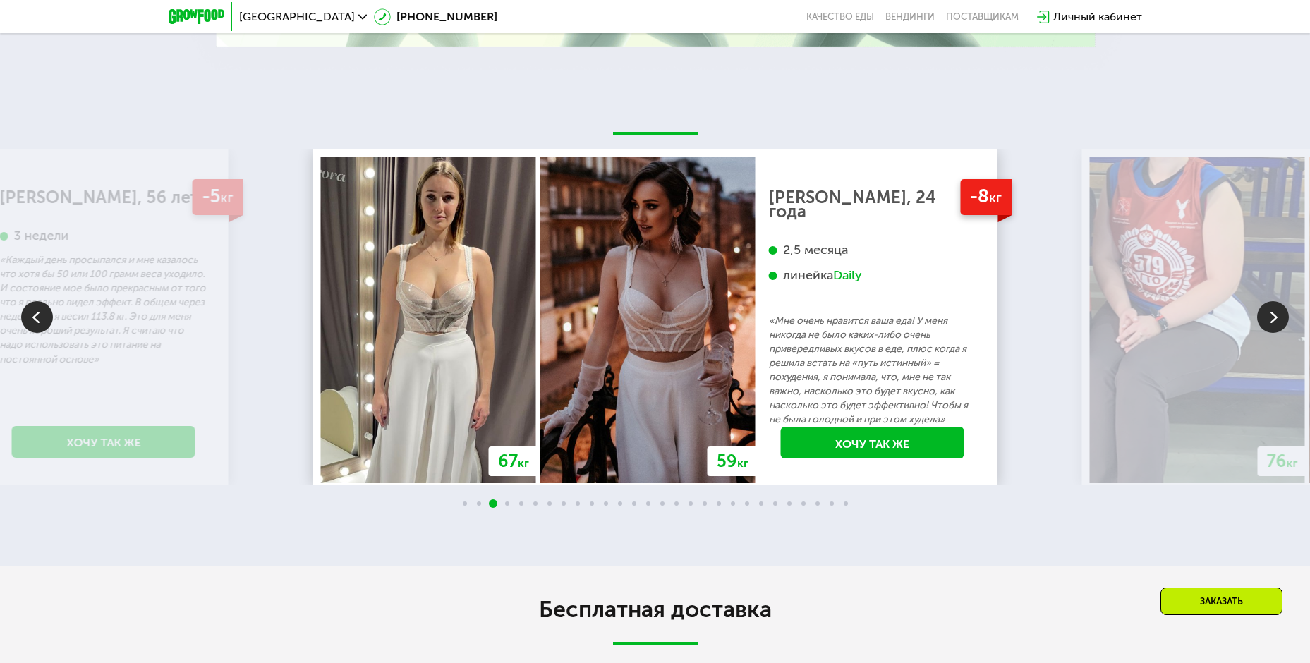
click at [1276, 319] on img at bounding box center [1273, 317] width 32 height 32
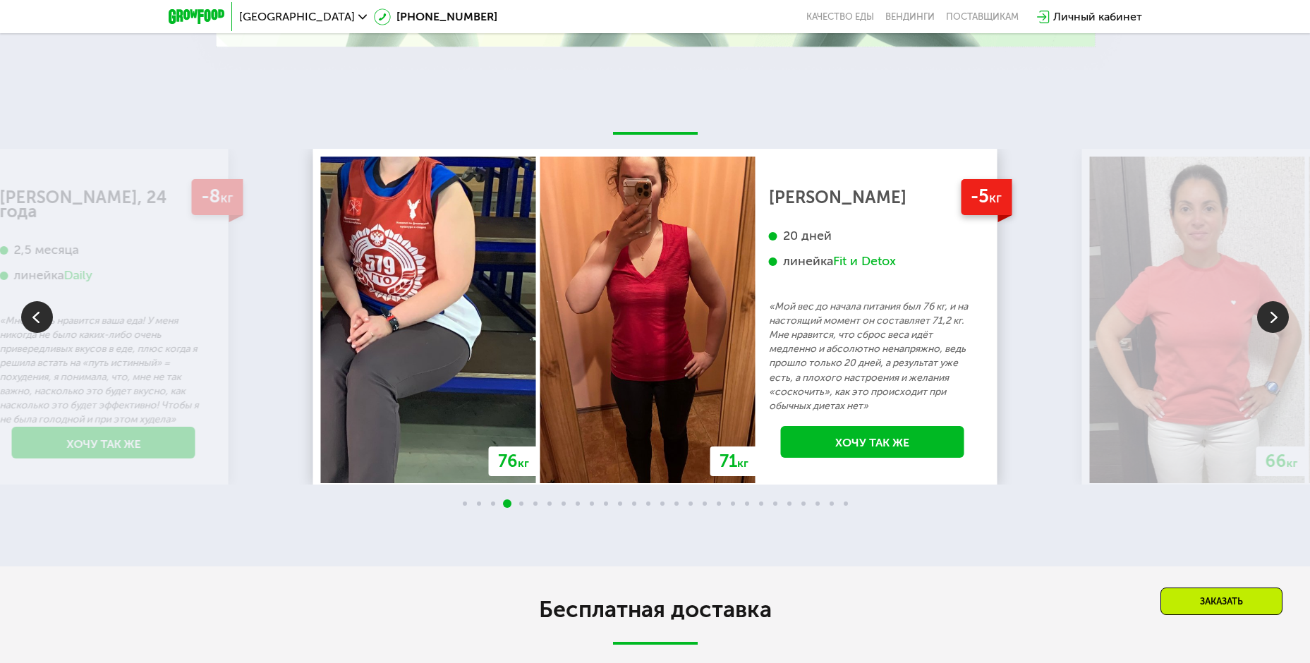
click at [1276, 319] on img at bounding box center [1273, 317] width 32 height 32
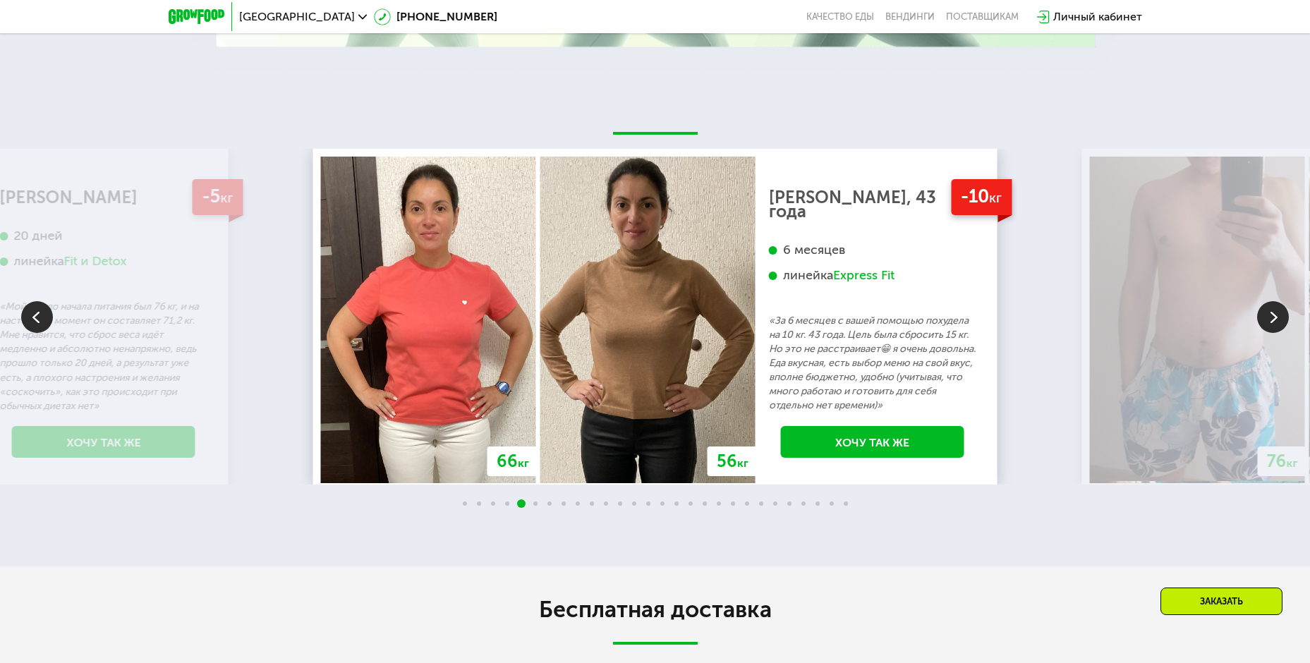
click at [1276, 319] on img at bounding box center [1273, 317] width 32 height 32
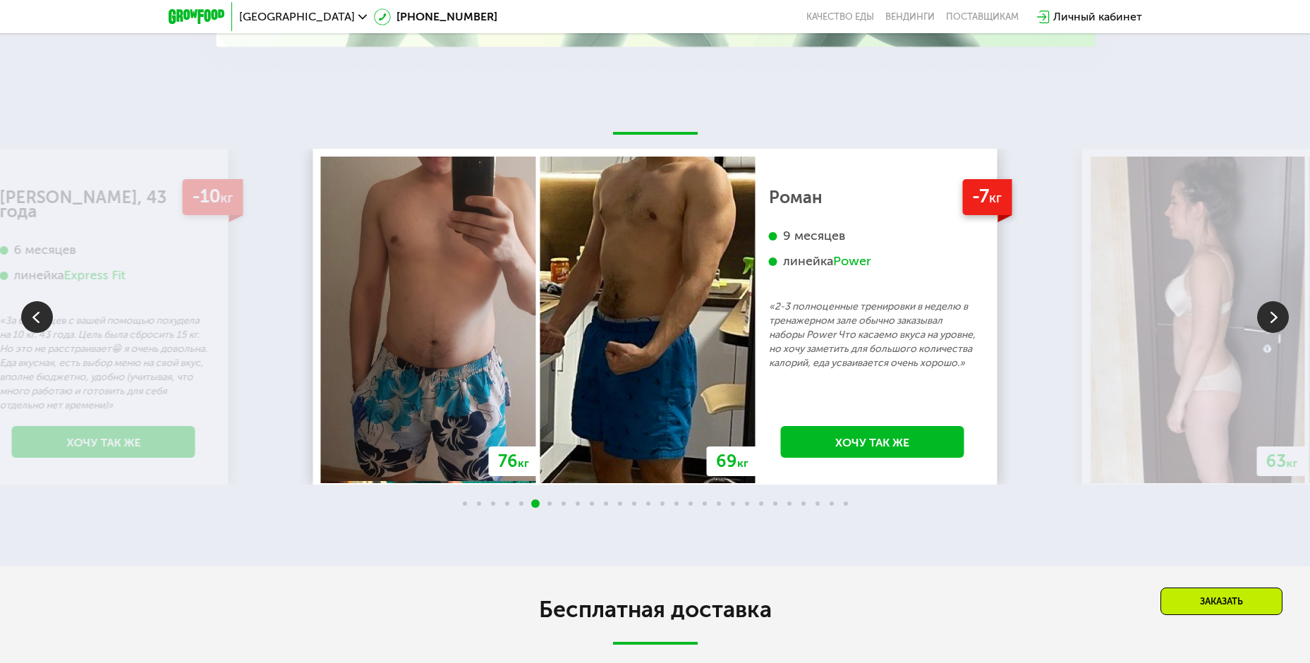
click at [1276, 319] on img at bounding box center [1273, 317] width 32 height 32
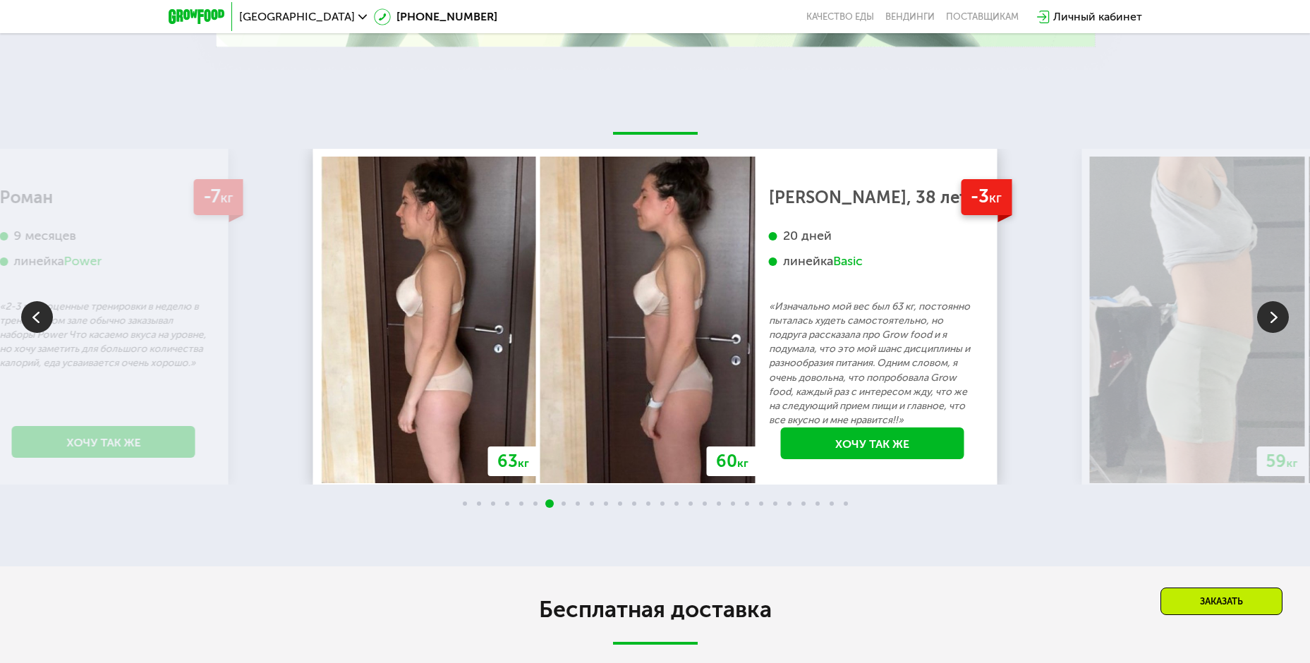
click at [1276, 319] on img at bounding box center [1273, 317] width 32 height 32
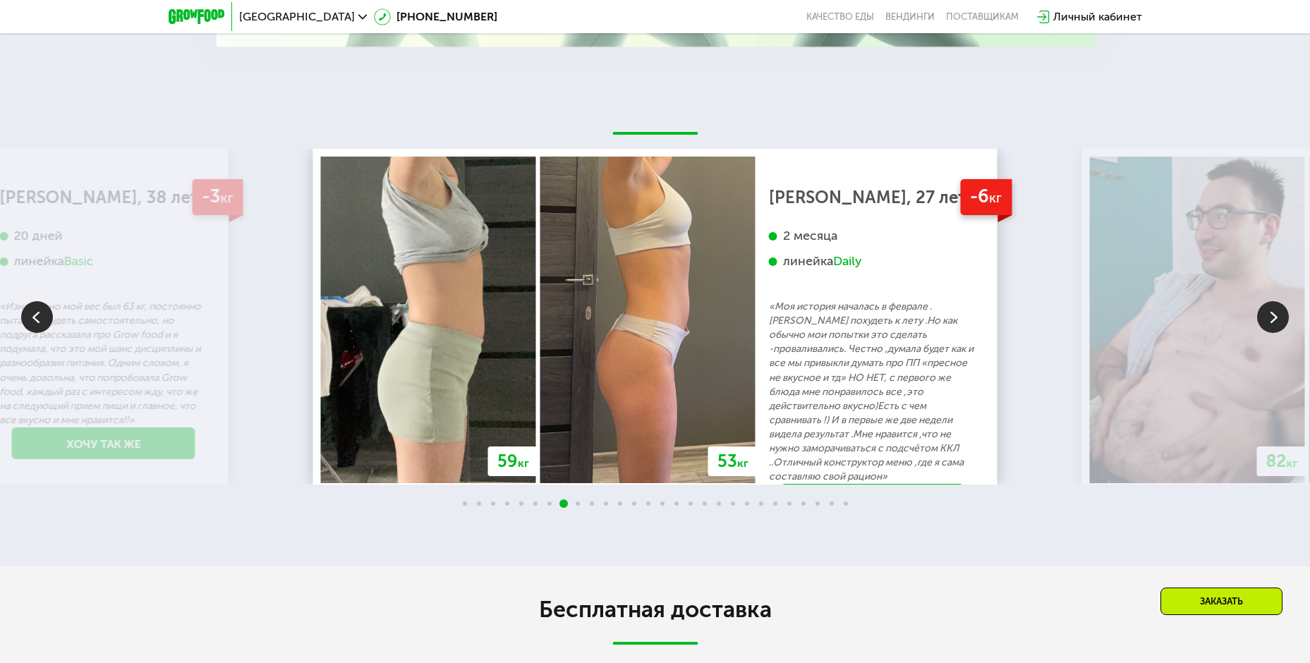
click at [1276, 319] on img at bounding box center [1273, 317] width 32 height 32
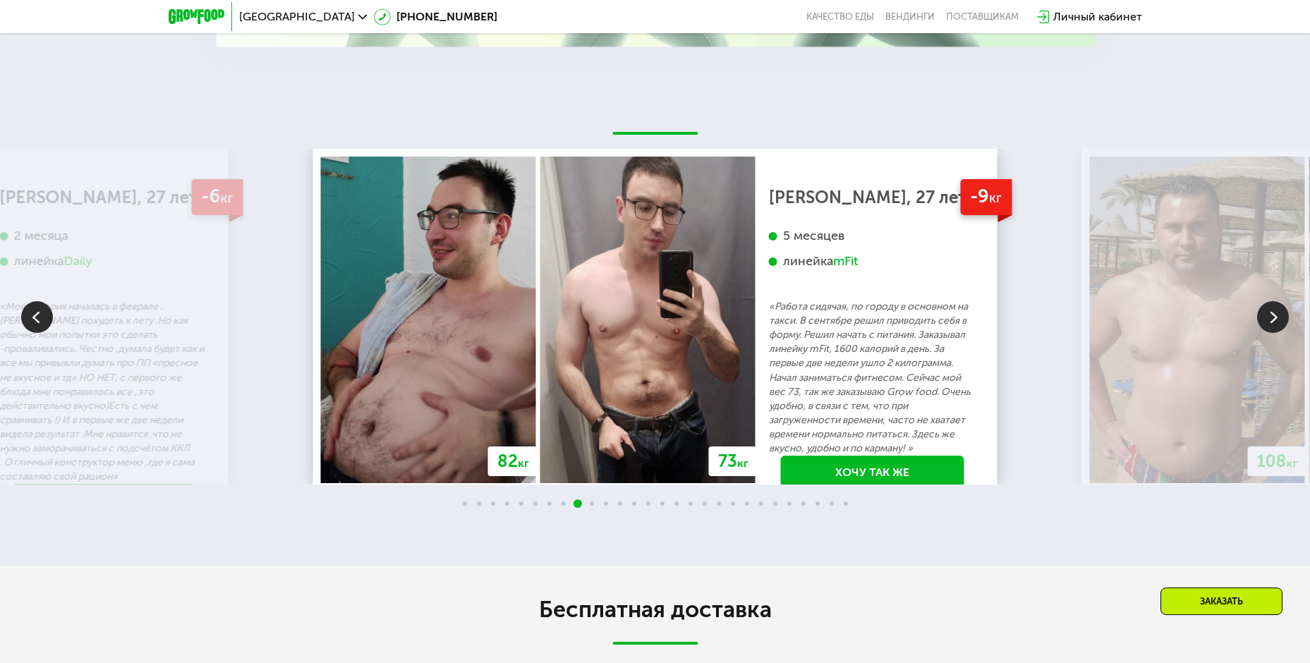
click at [1276, 319] on img at bounding box center [1273, 317] width 32 height 32
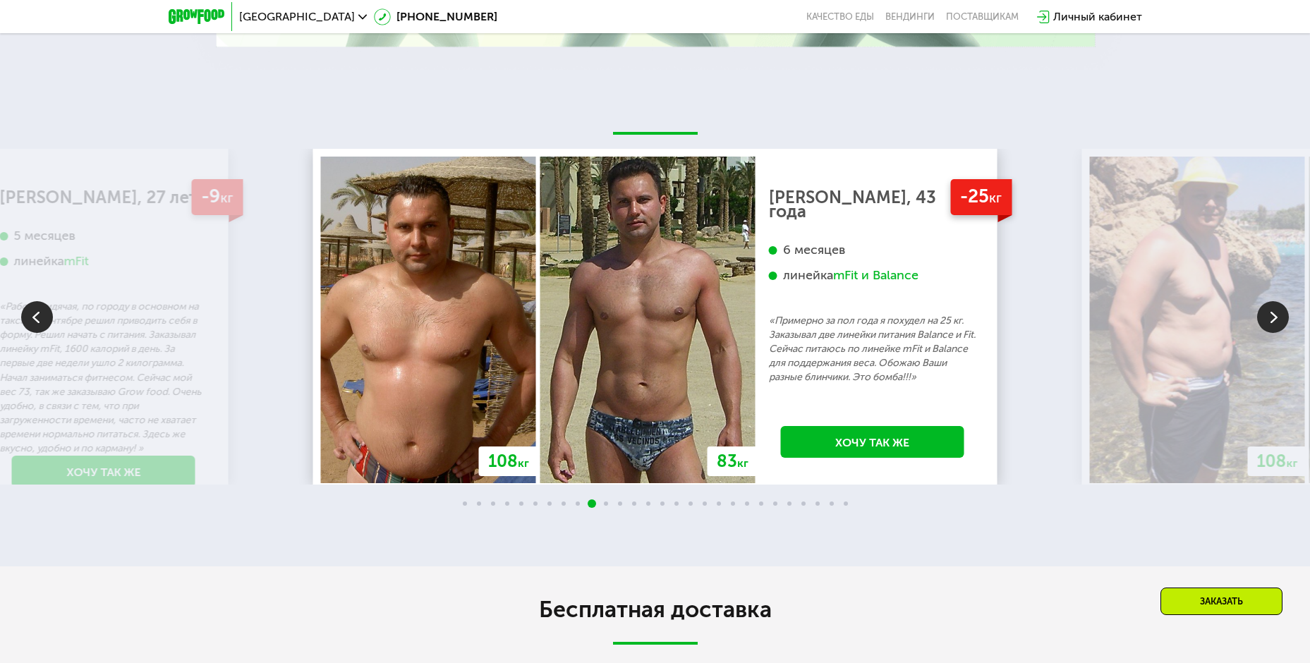
click at [1276, 319] on img at bounding box center [1273, 317] width 32 height 32
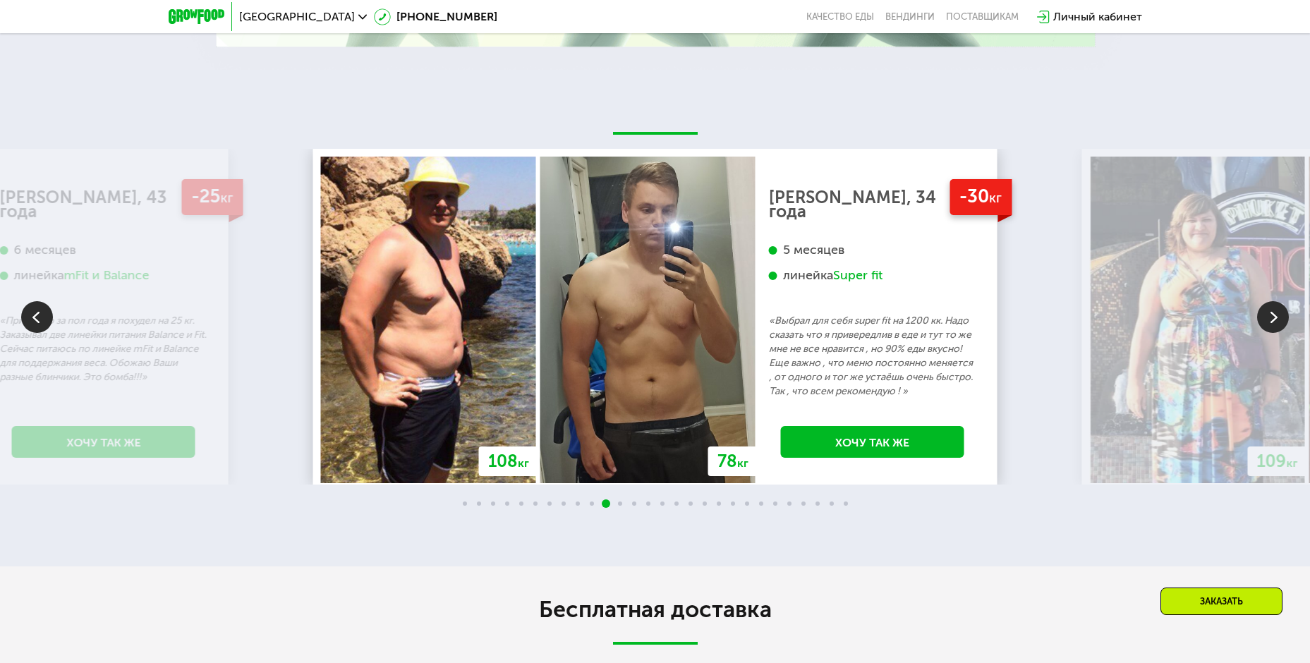
click at [1276, 319] on img at bounding box center [1273, 317] width 32 height 32
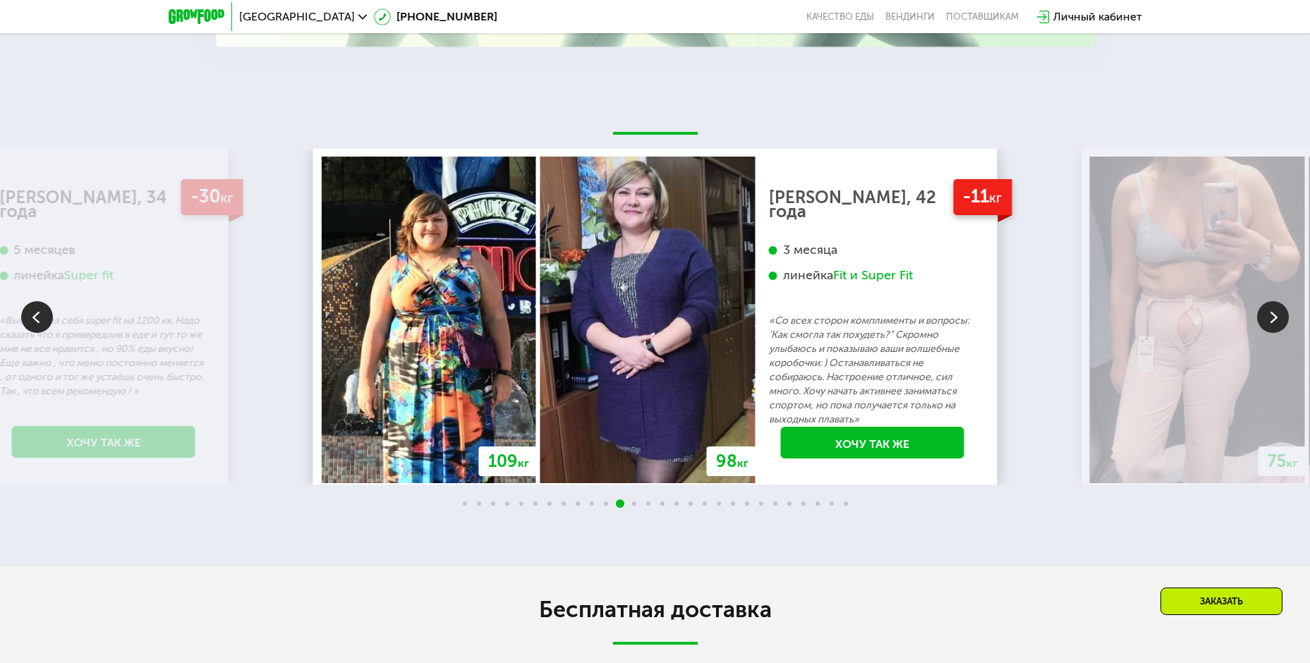
click at [1276, 319] on img at bounding box center [1273, 317] width 32 height 32
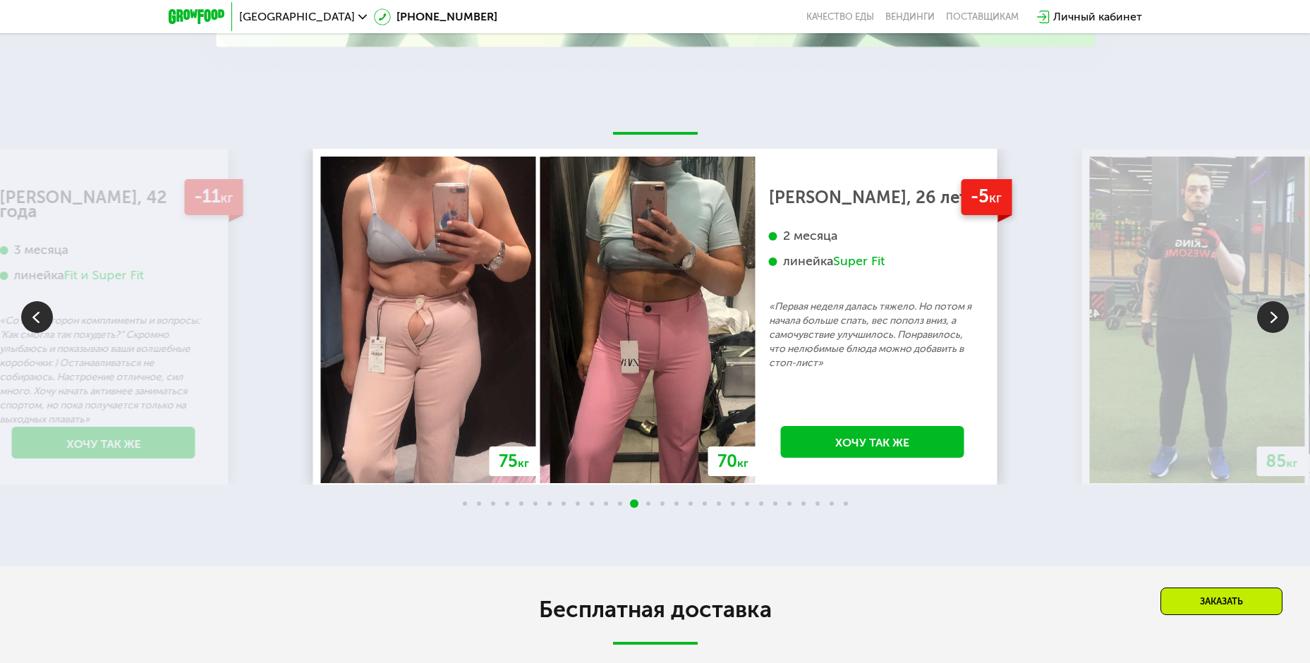
click at [1276, 319] on img at bounding box center [1273, 317] width 32 height 32
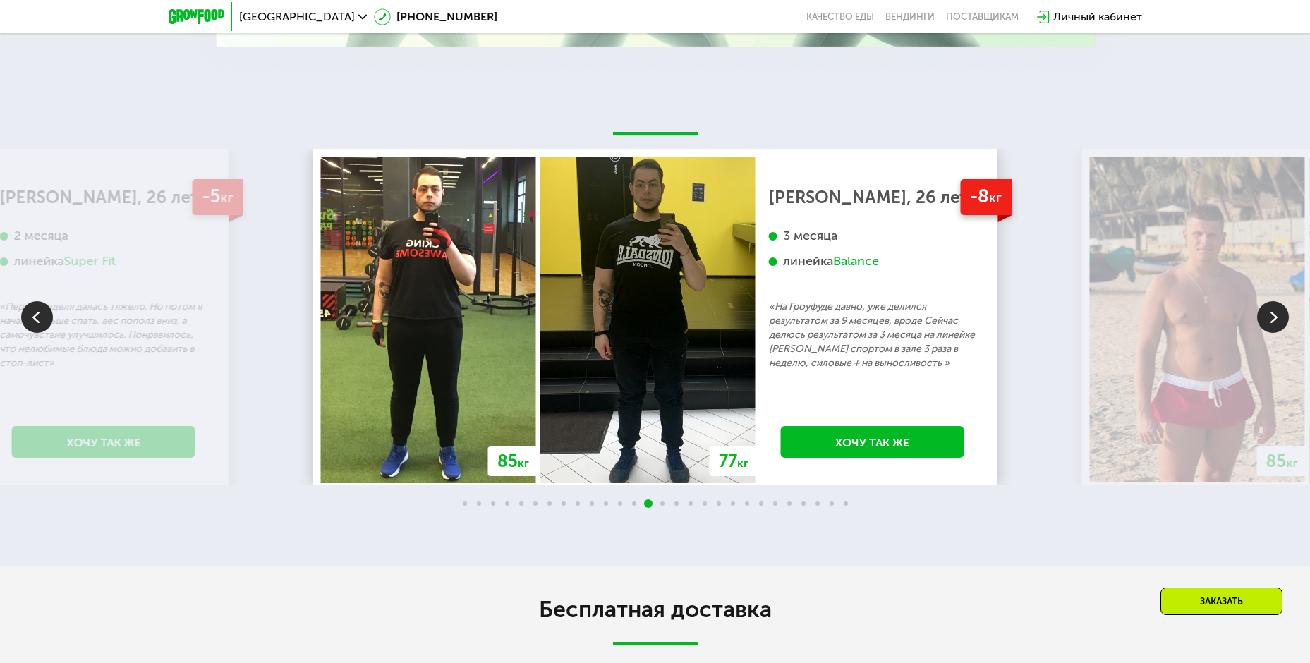
click at [1276, 319] on img at bounding box center [1273, 317] width 32 height 32
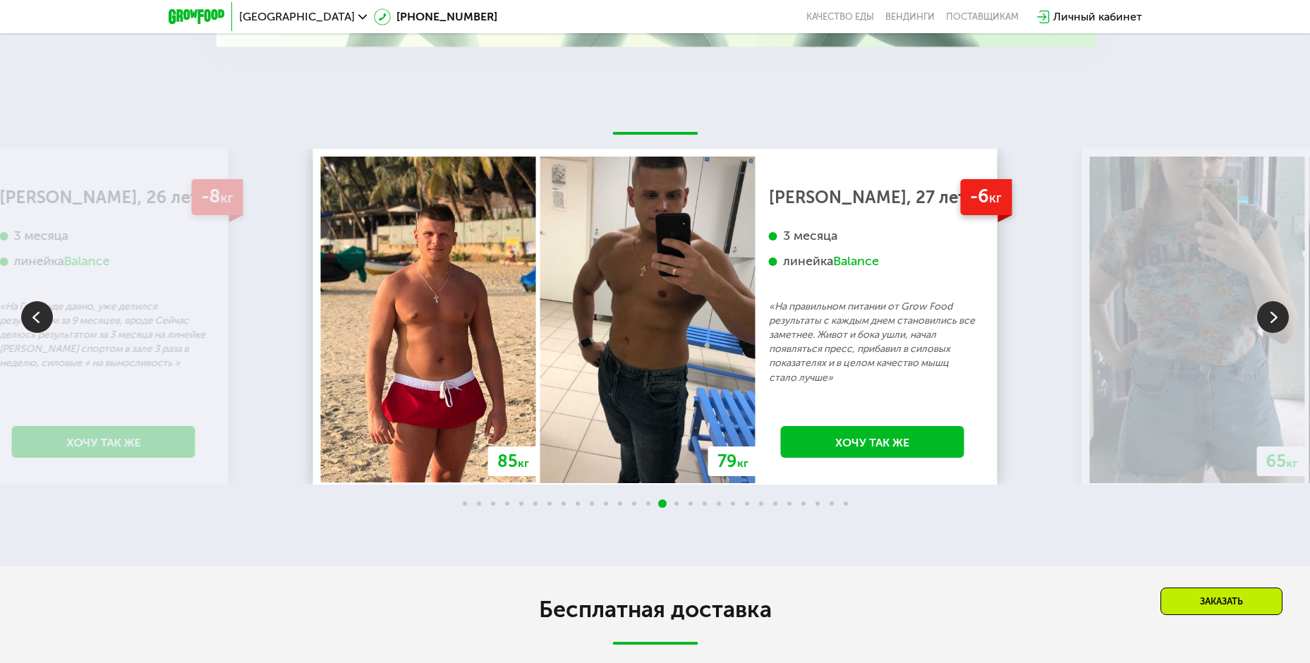
click at [1276, 319] on img at bounding box center [1273, 317] width 32 height 32
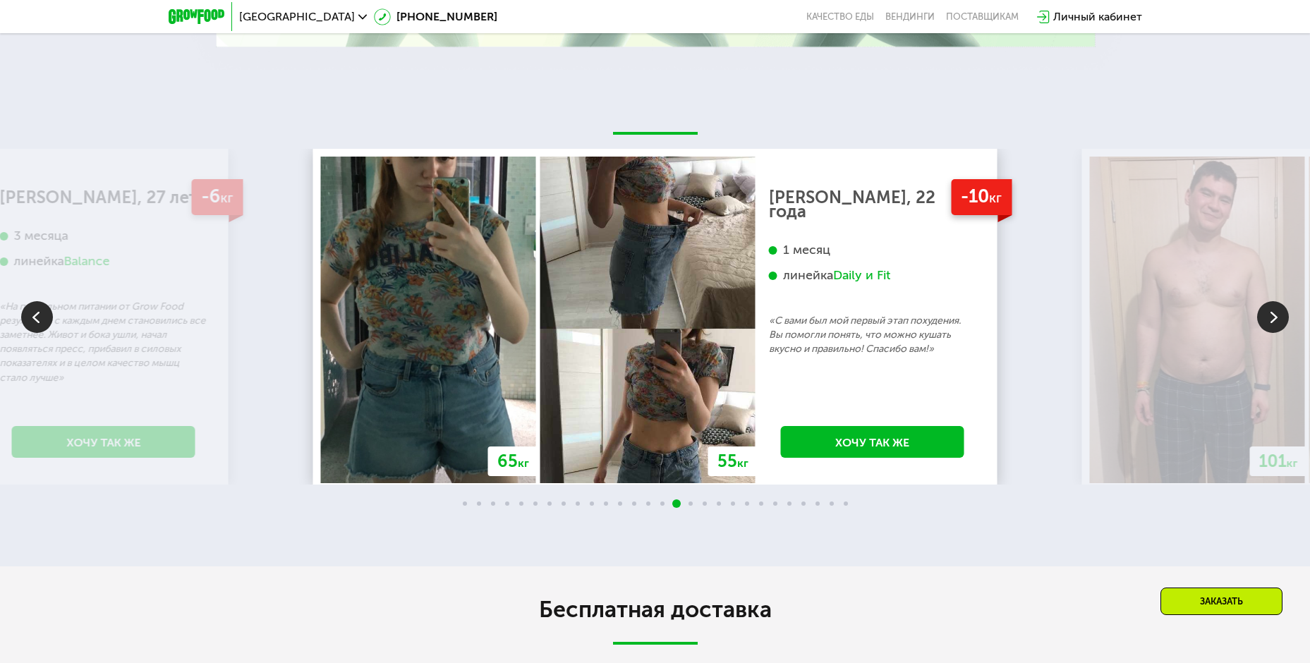
click at [1276, 319] on img at bounding box center [1273, 317] width 32 height 32
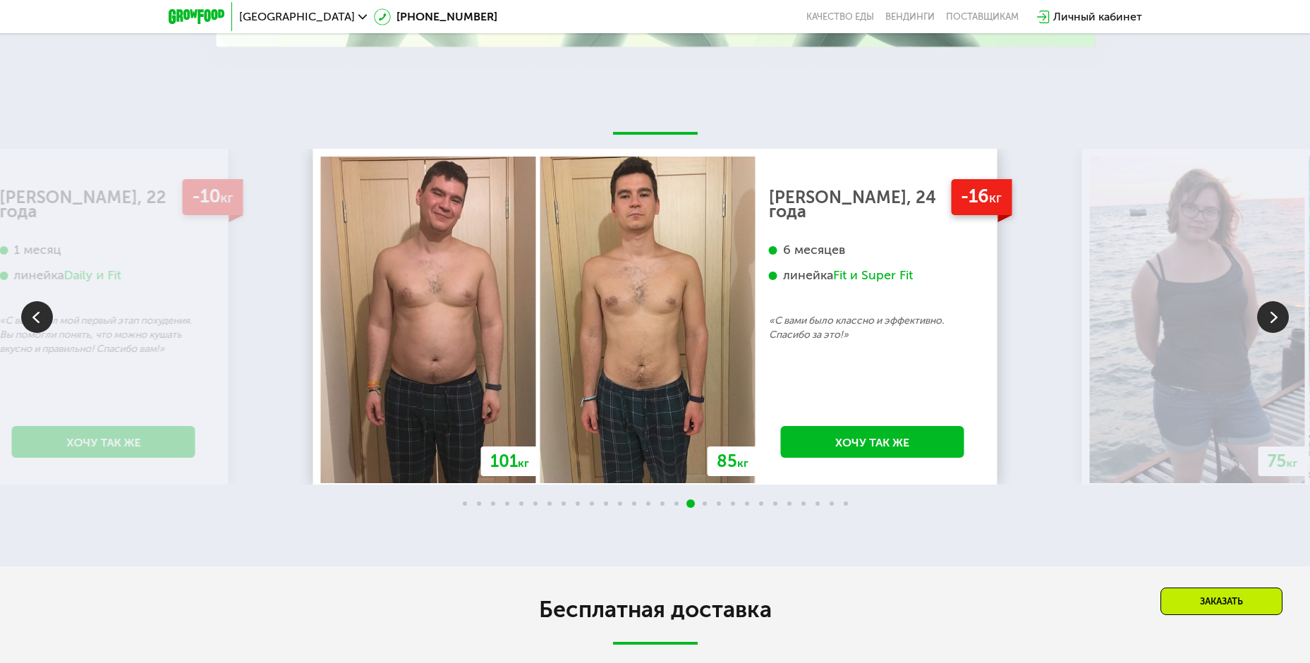
click at [1276, 319] on img at bounding box center [1273, 317] width 32 height 32
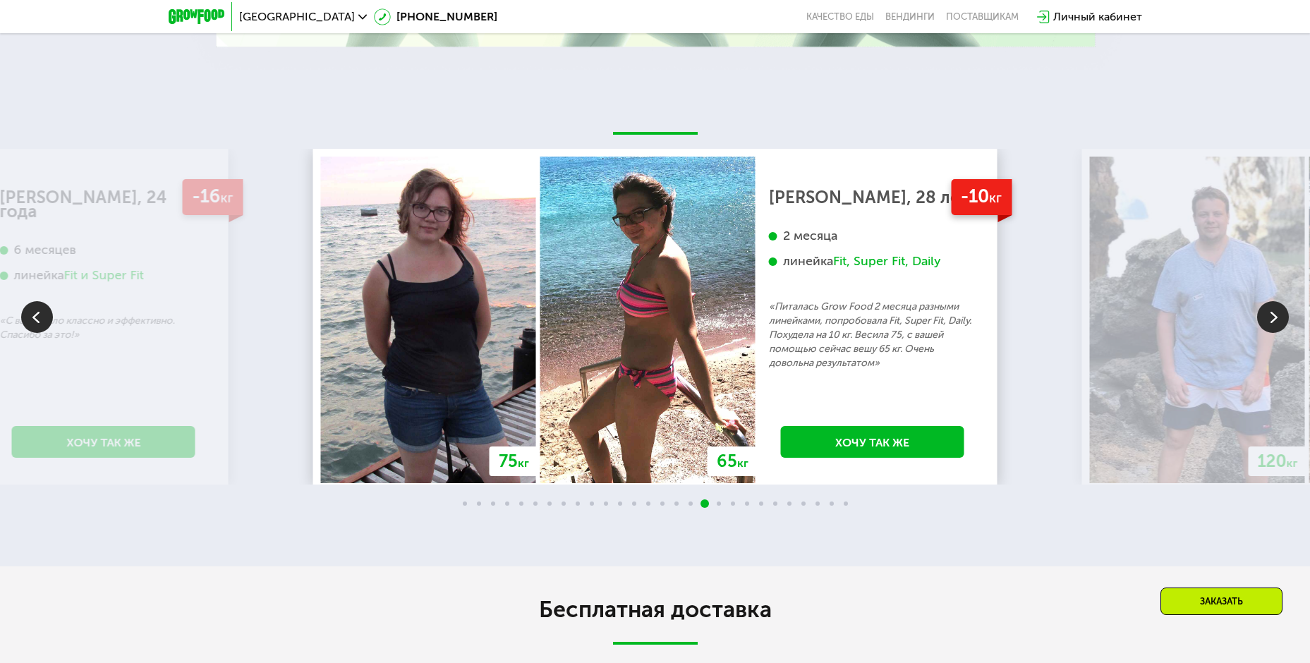
click at [1276, 319] on img at bounding box center [1273, 317] width 32 height 32
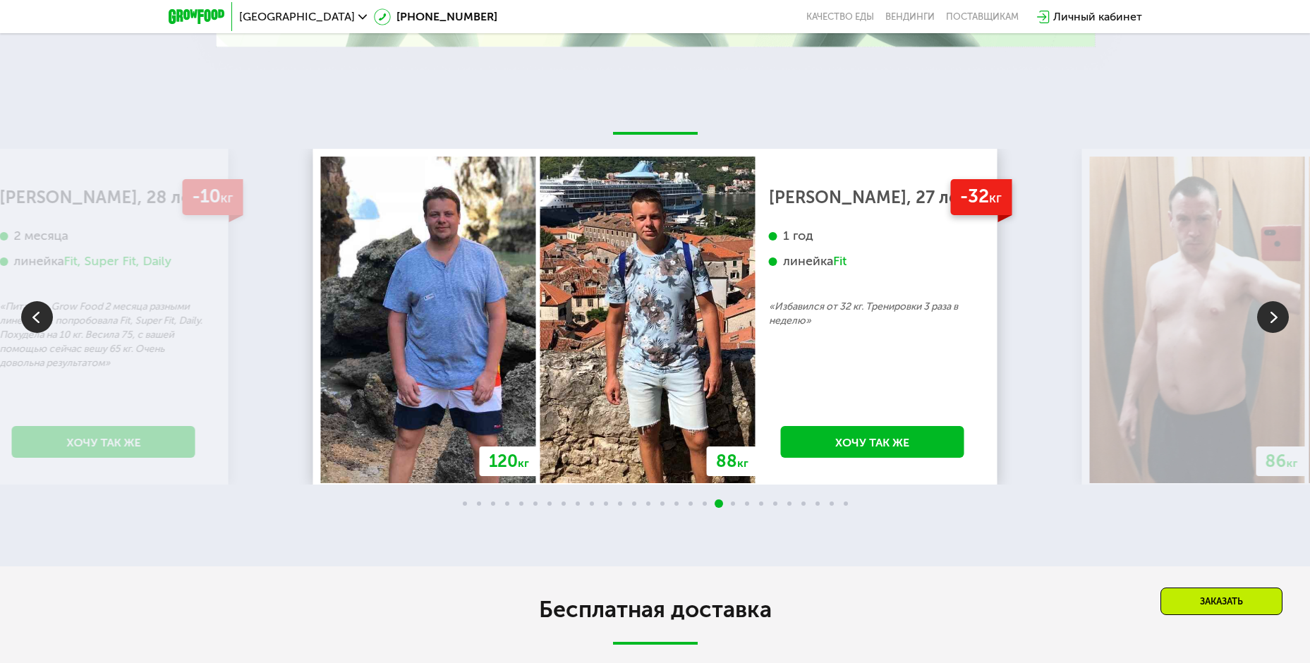
click at [1276, 319] on img at bounding box center [1273, 317] width 32 height 32
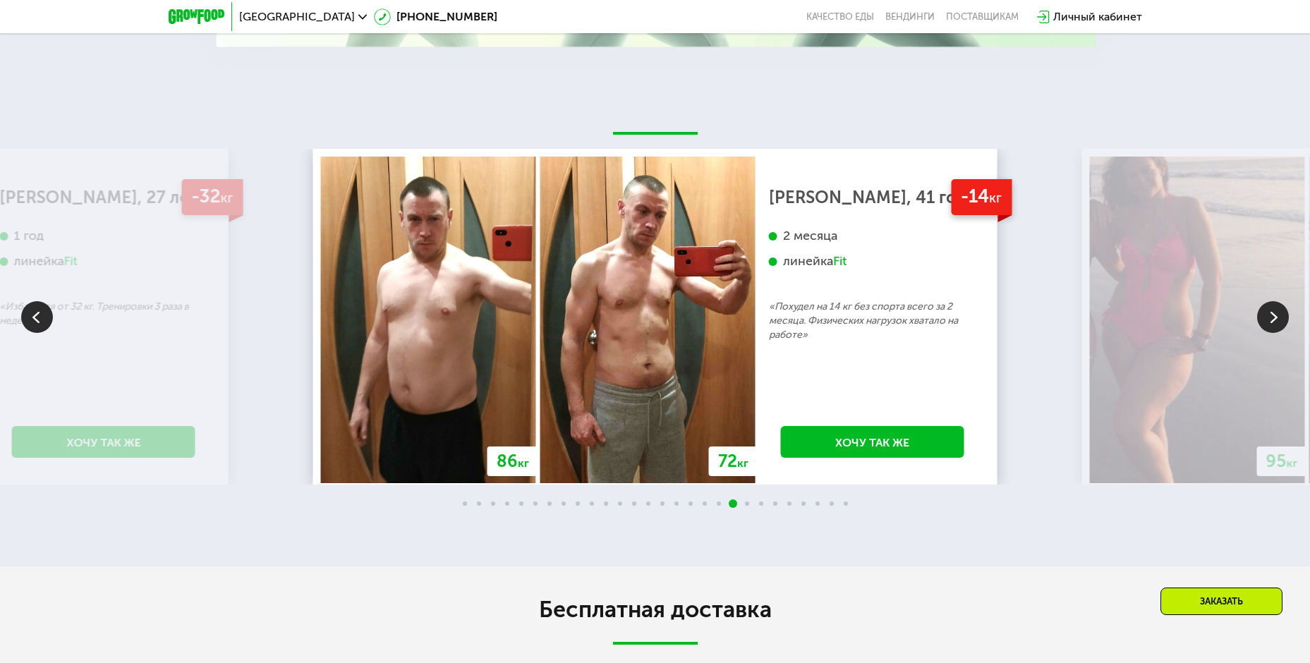
click at [1276, 319] on img at bounding box center [1273, 317] width 32 height 32
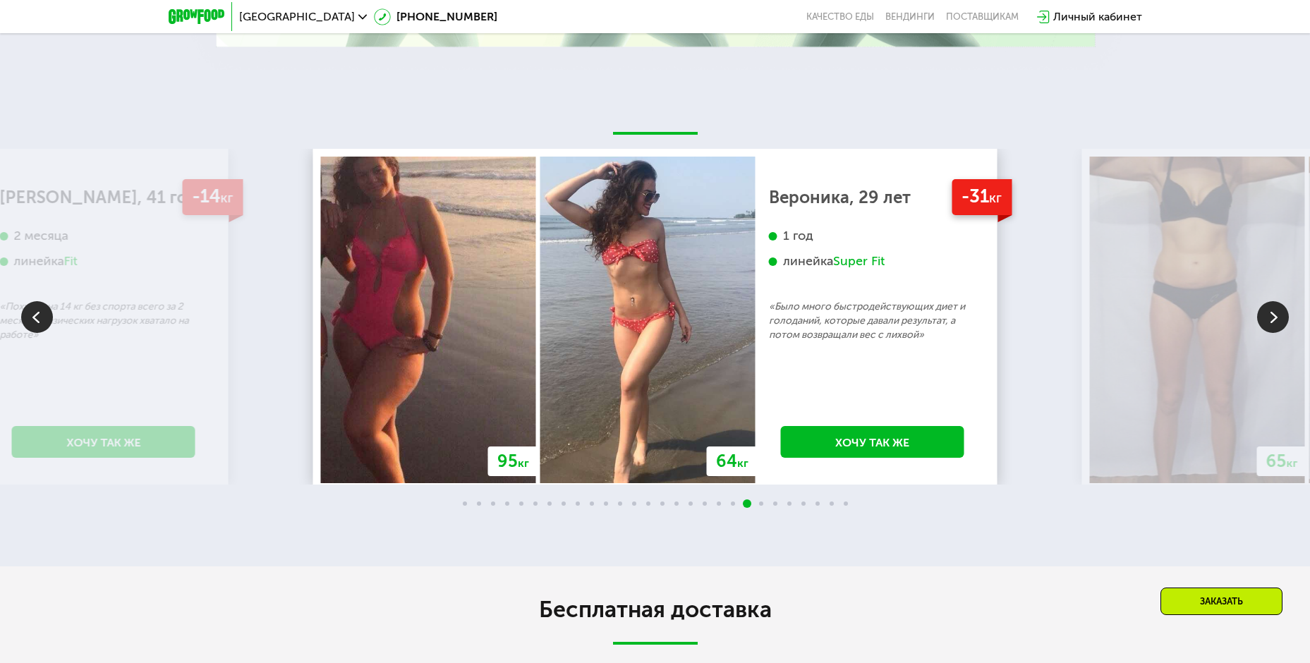
click at [1276, 319] on img at bounding box center [1273, 317] width 32 height 32
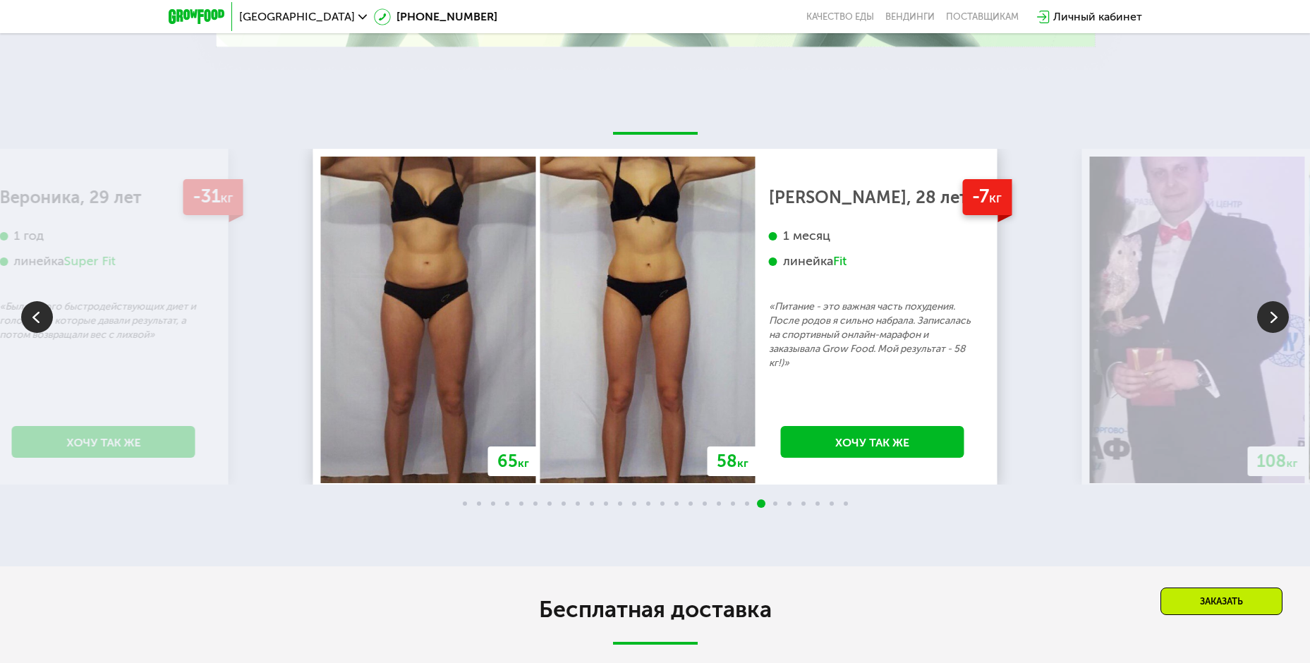
click at [1276, 319] on img at bounding box center [1273, 317] width 32 height 32
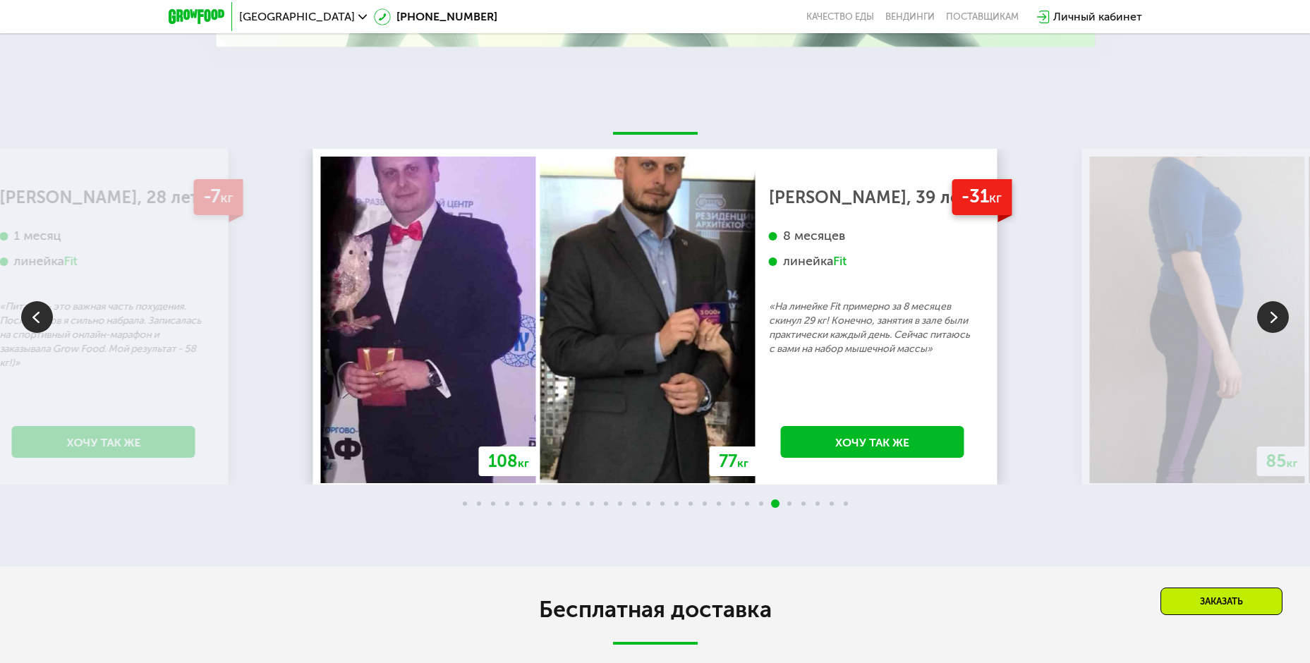
click at [1276, 319] on img at bounding box center [1273, 317] width 32 height 32
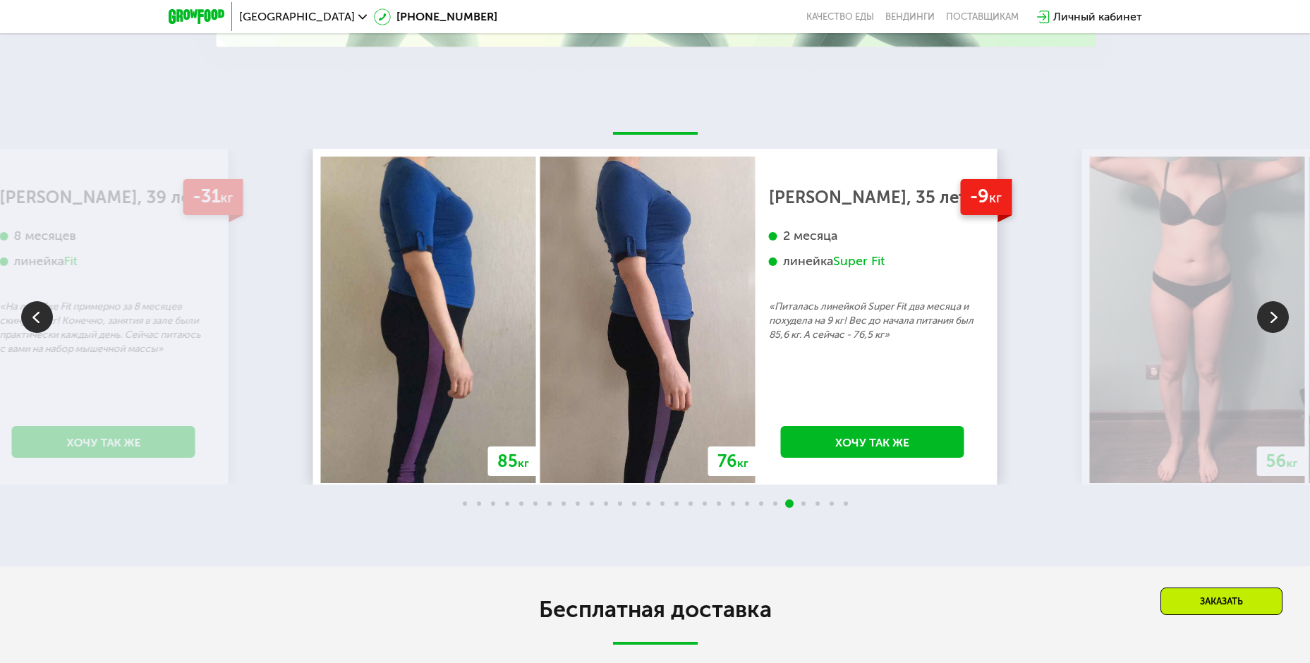
click at [1276, 319] on img at bounding box center [1273, 317] width 32 height 32
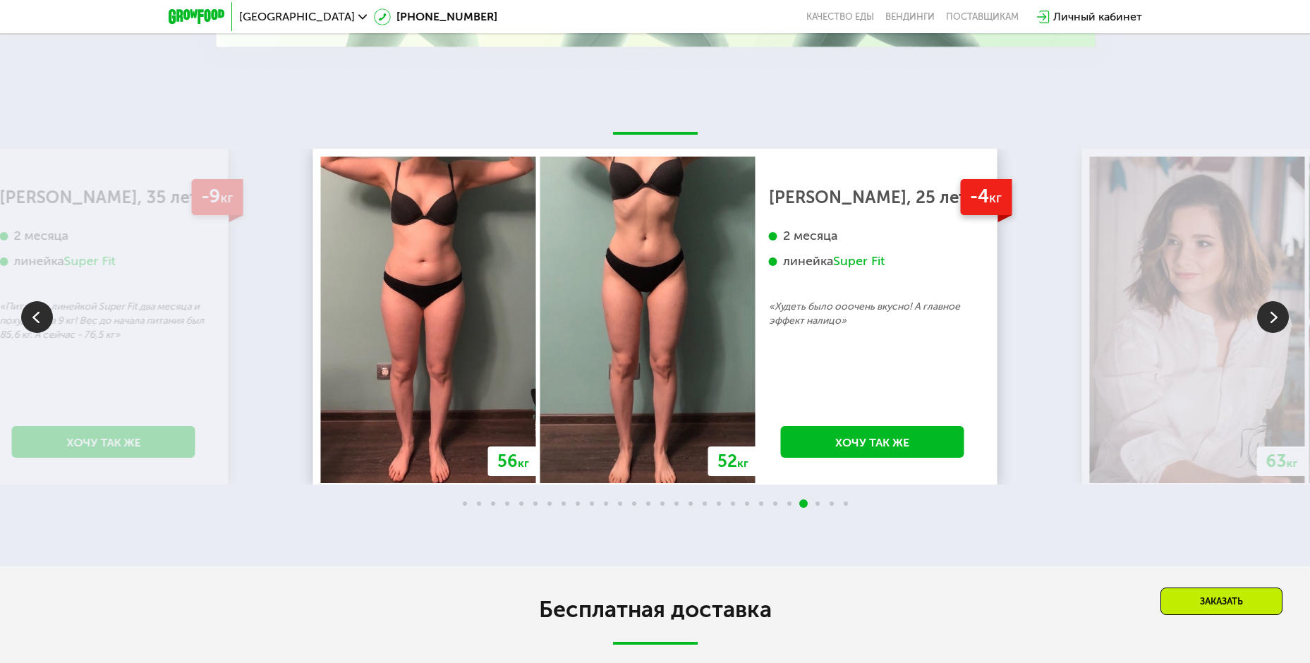
click at [1272, 322] on img at bounding box center [1273, 317] width 32 height 32
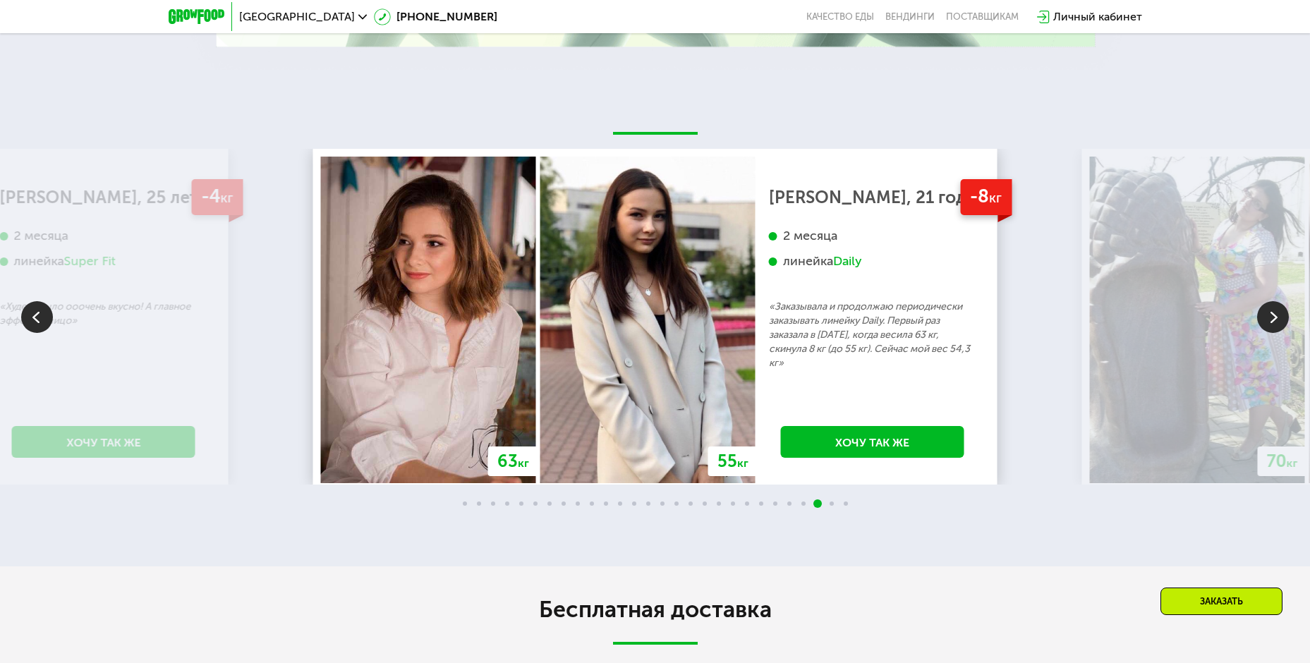
click at [1272, 322] on img at bounding box center [1273, 317] width 32 height 32
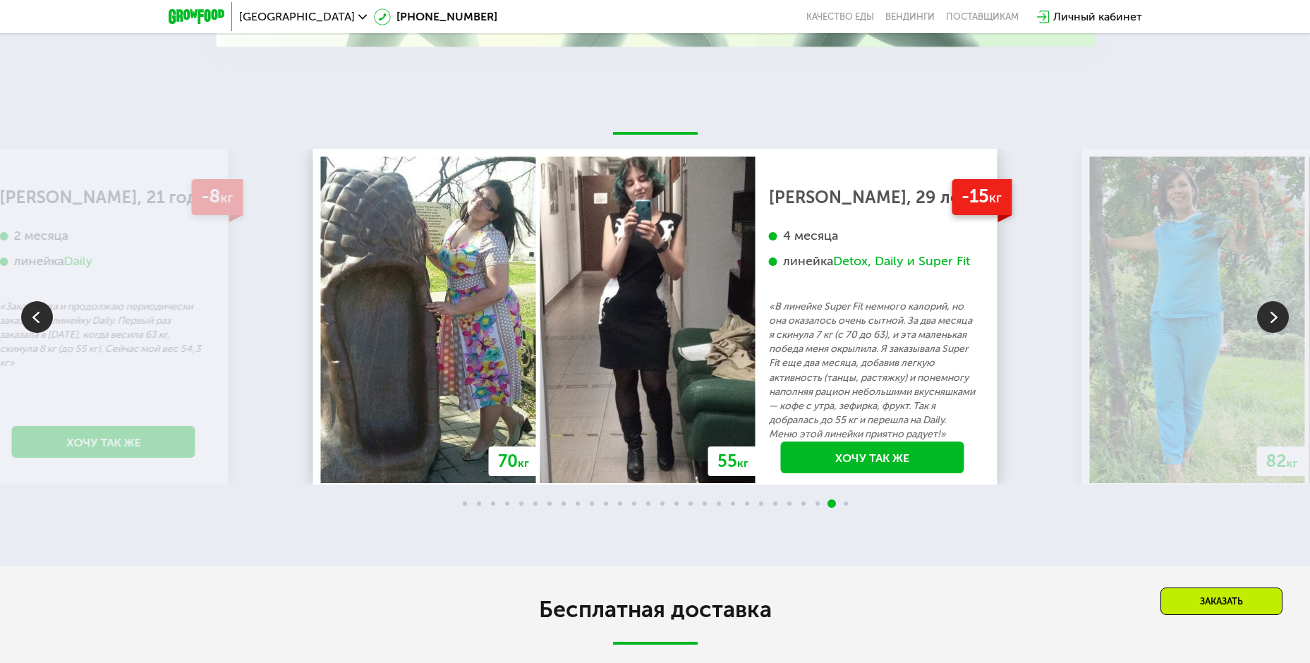
click at [1272, 322] on img at bounding box center [1273, 317] width 32 height 32
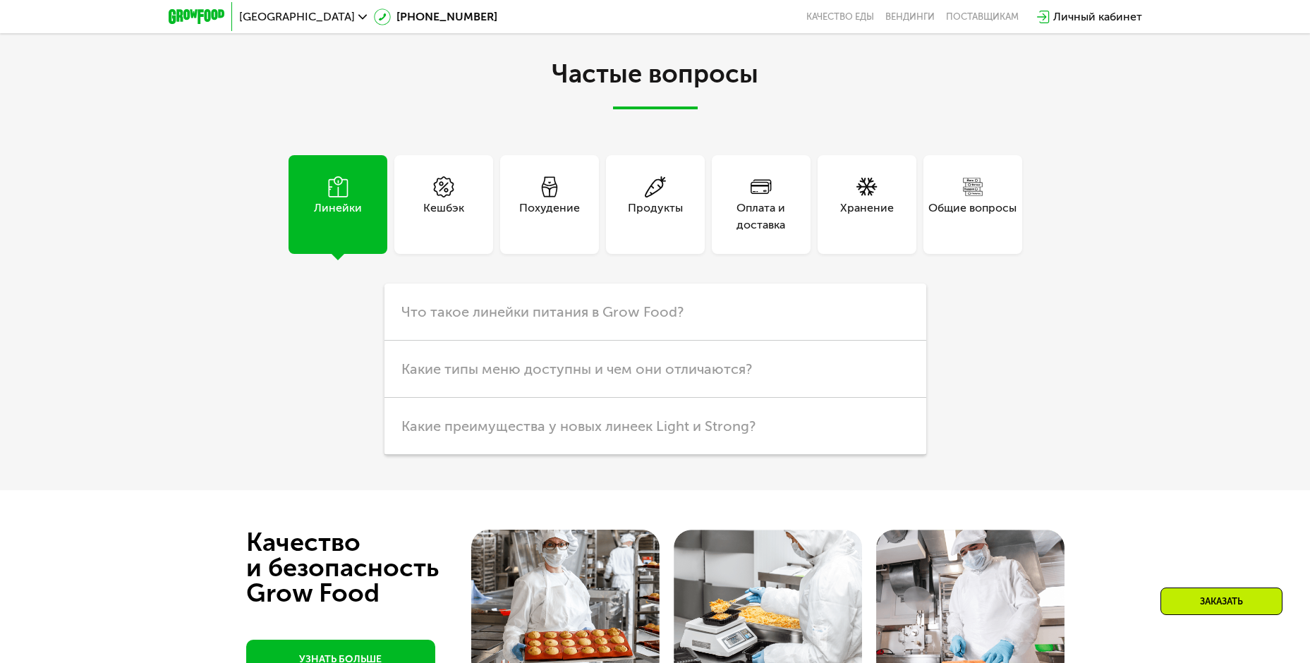
scroll to position [3971, 0]
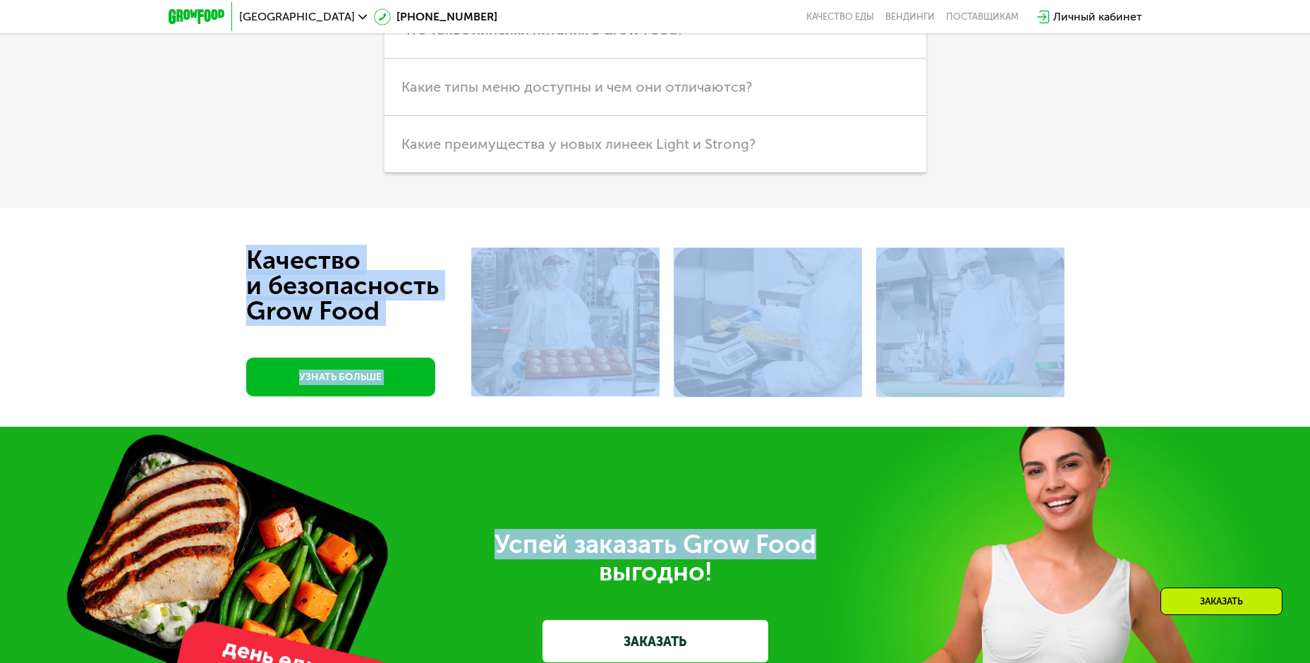
drag, startPoint x: 1308, startPoint y: 523, endPoint x: 1313, endPoint y: 415, distance: 108.1
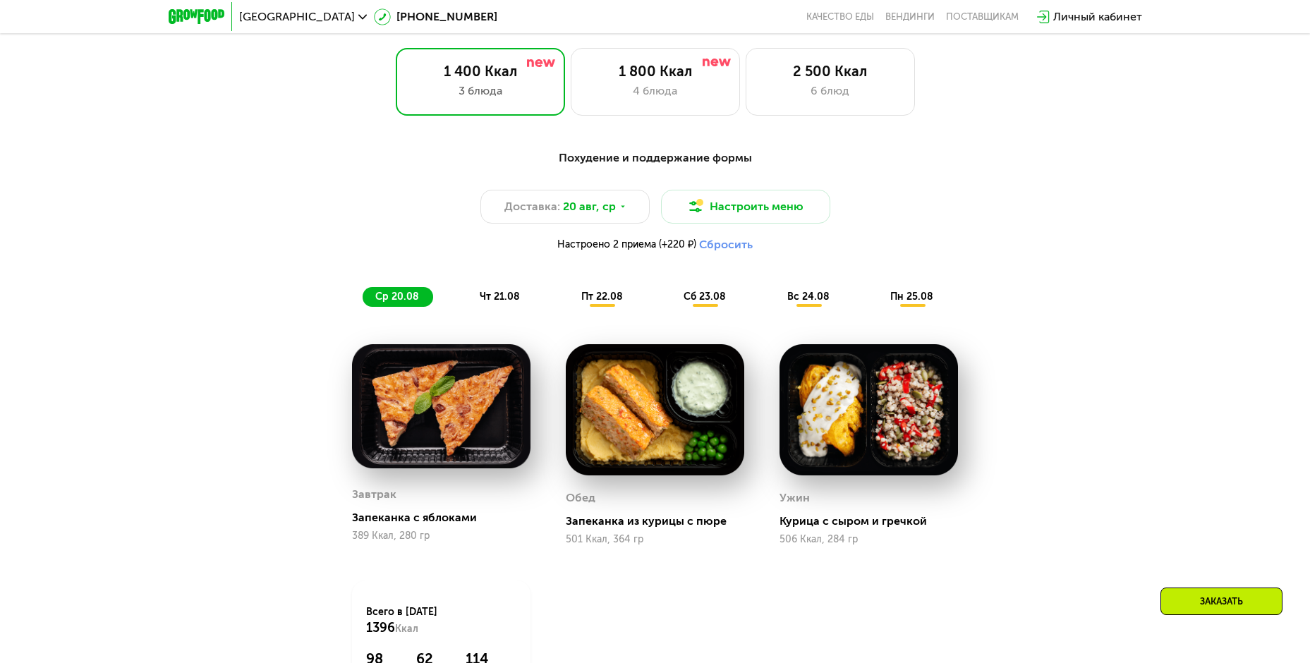
scroll to position [683, 0]
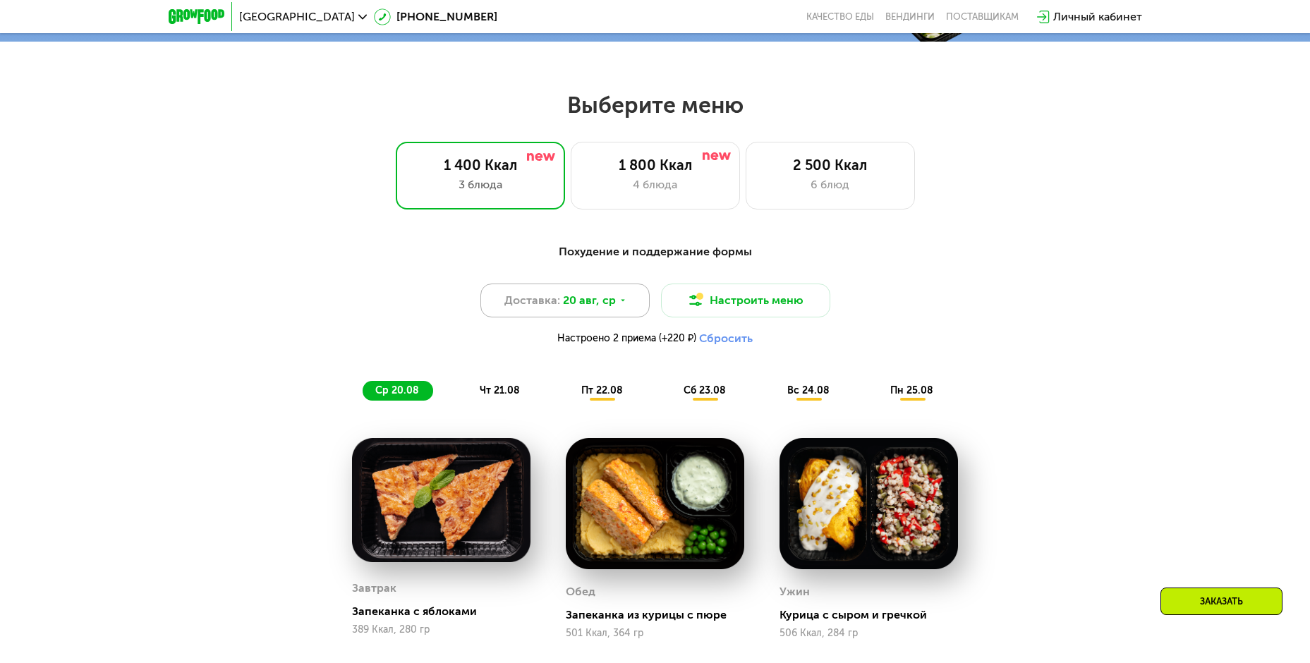
click at [604, 300] on span "20 авг, ср" at bounding box center [589, 300] width 53 height 17
